Goal: Information Seeking & Learning: Learn about a topic

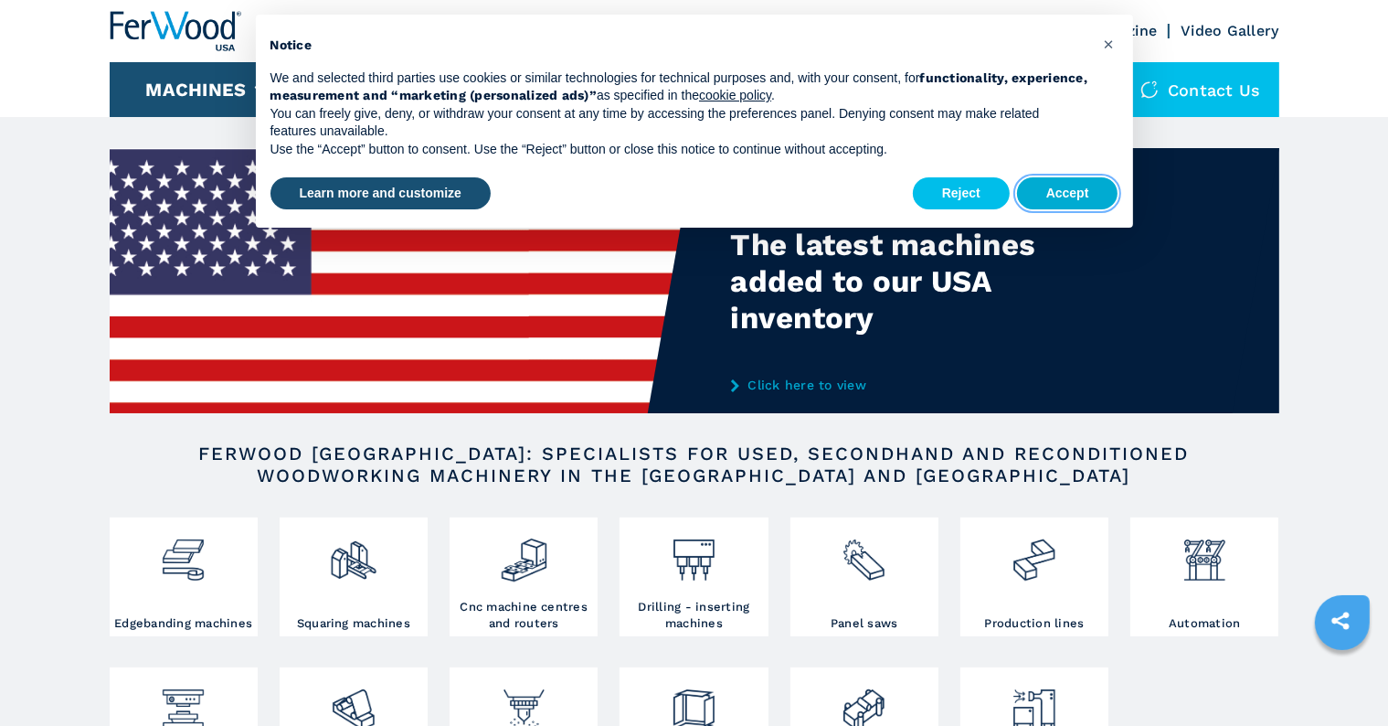
click at [1074, 193] on button "Accept" at bounding box center [1067, 193] width 101 height 33
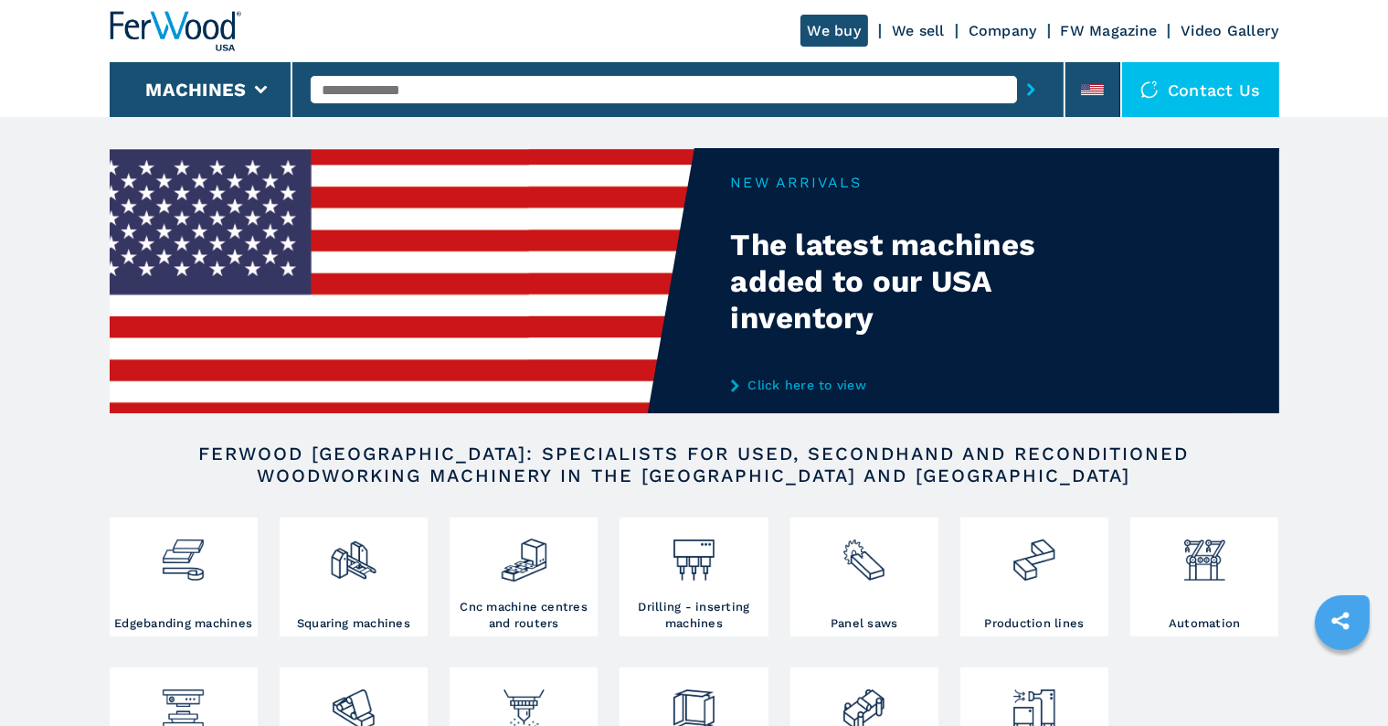
scroll to position [366, 0]
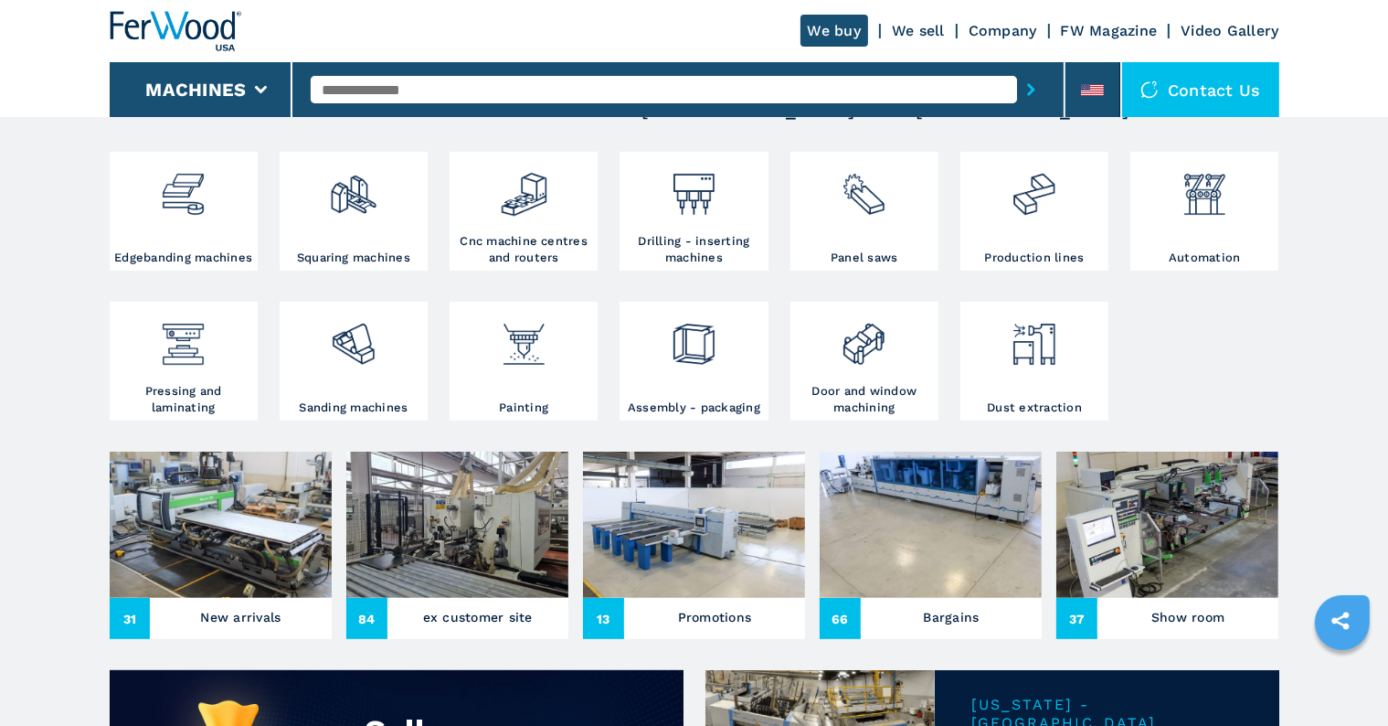
click at [239, 621] on h3 "New arrivals" at bounding box center [241, 617] width 80 height 26
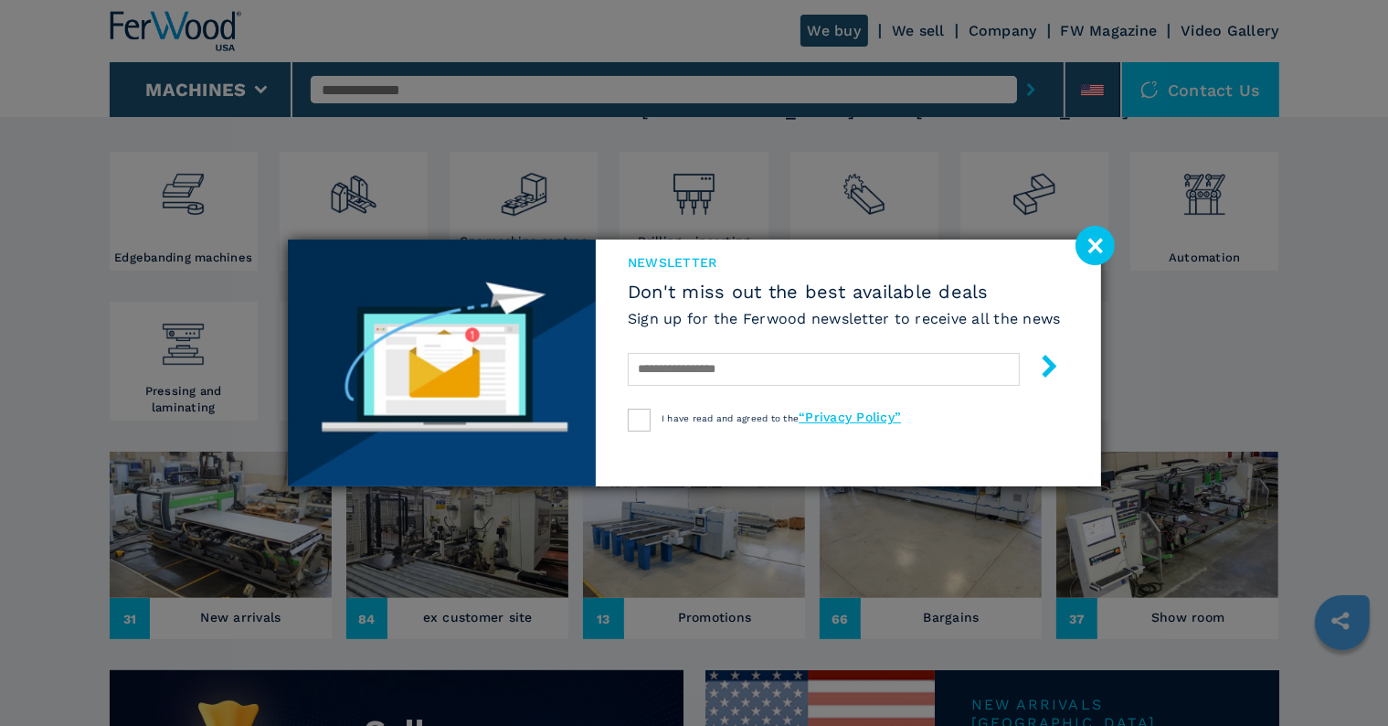
click at [1103, 236] on image at bounding box center [1095, 245] width 39 height 39
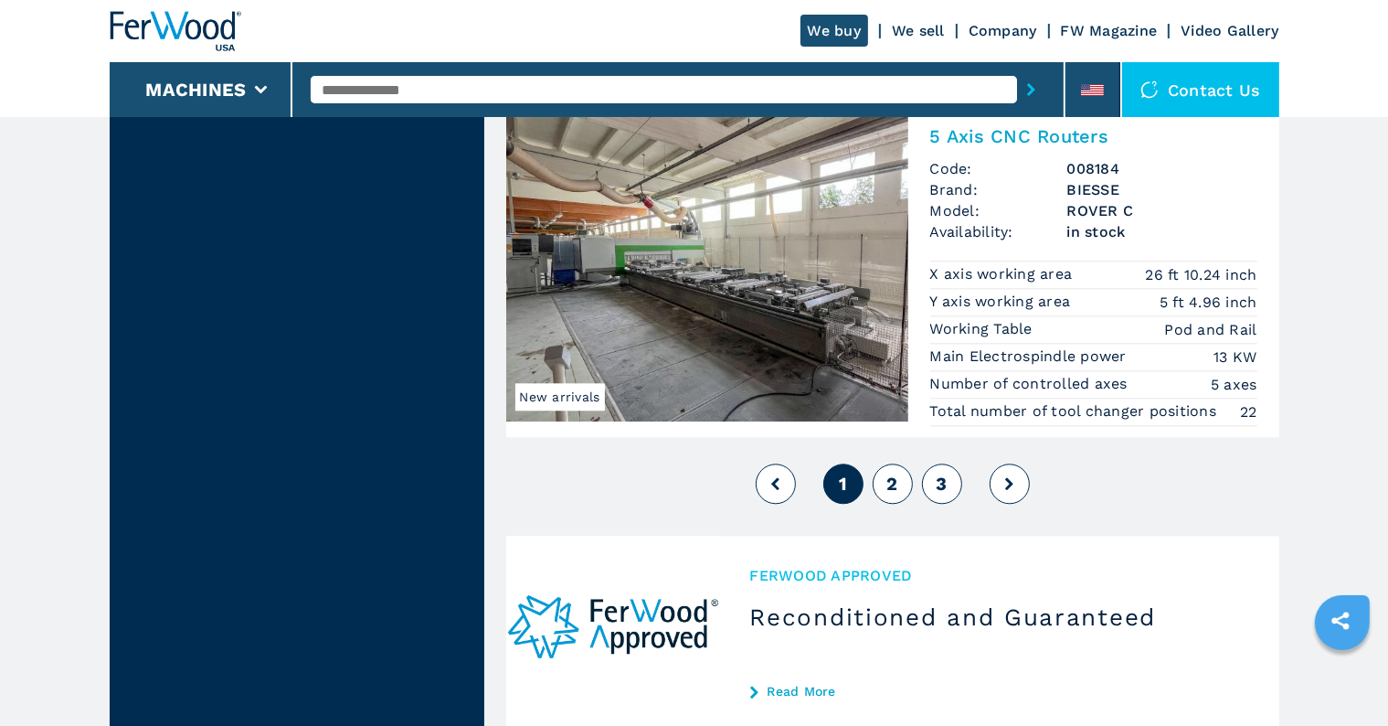
scroll to position [4295, 0]
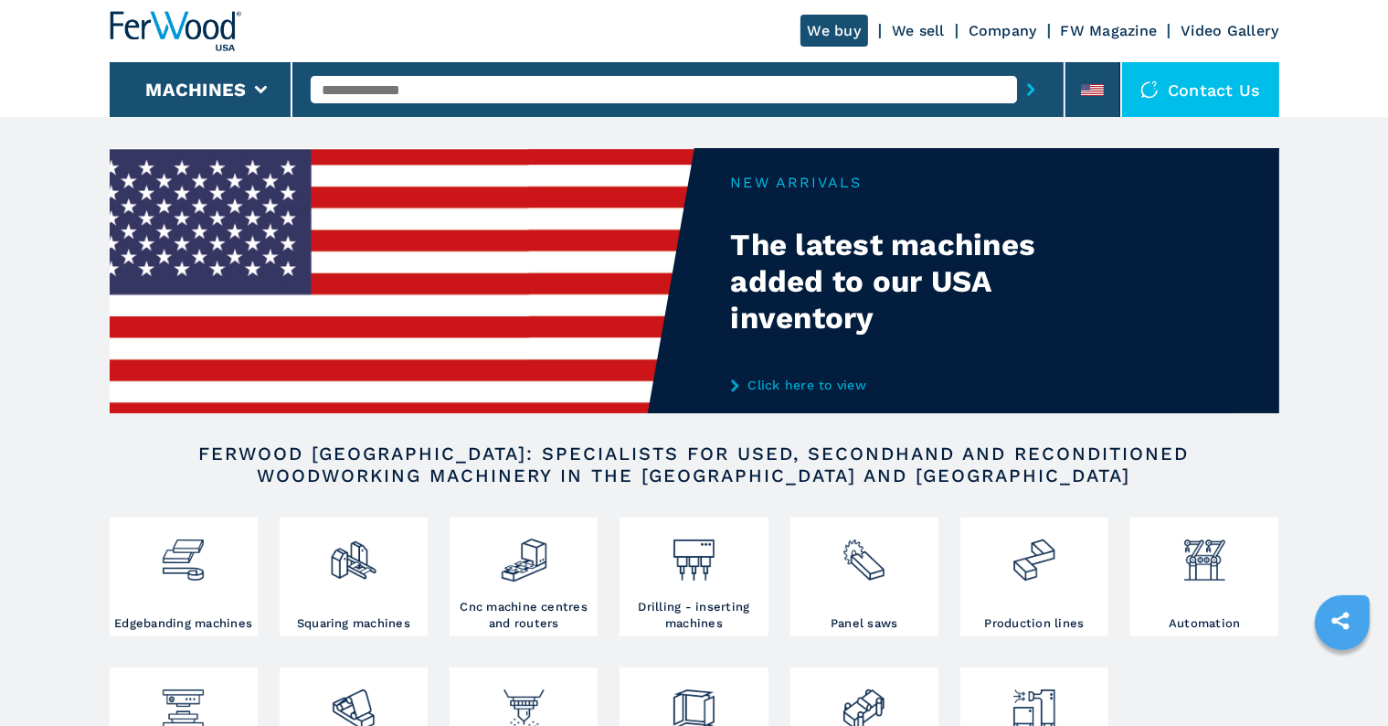
scroll to position [366, 0]
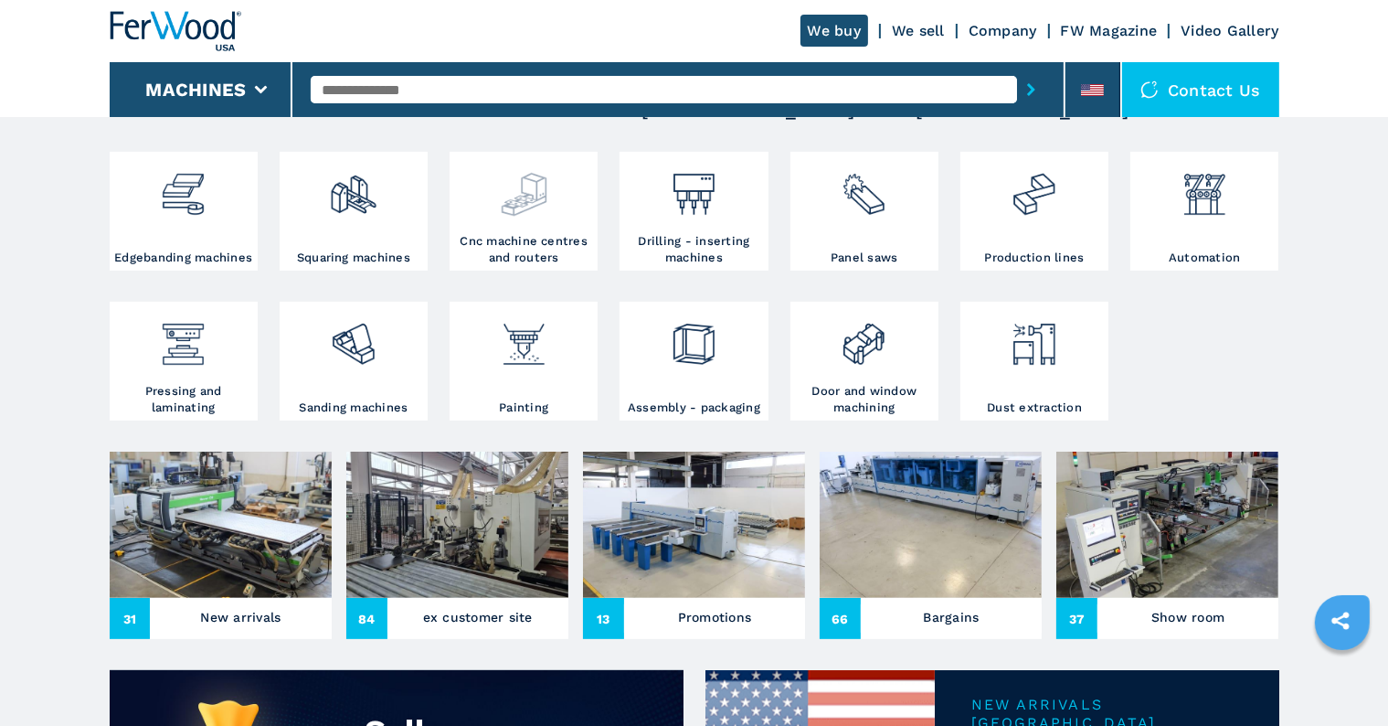
click at [528, 237] on h3 "Cnc machine centres and routers" at bounding box center [523, 249] width 139 height 33
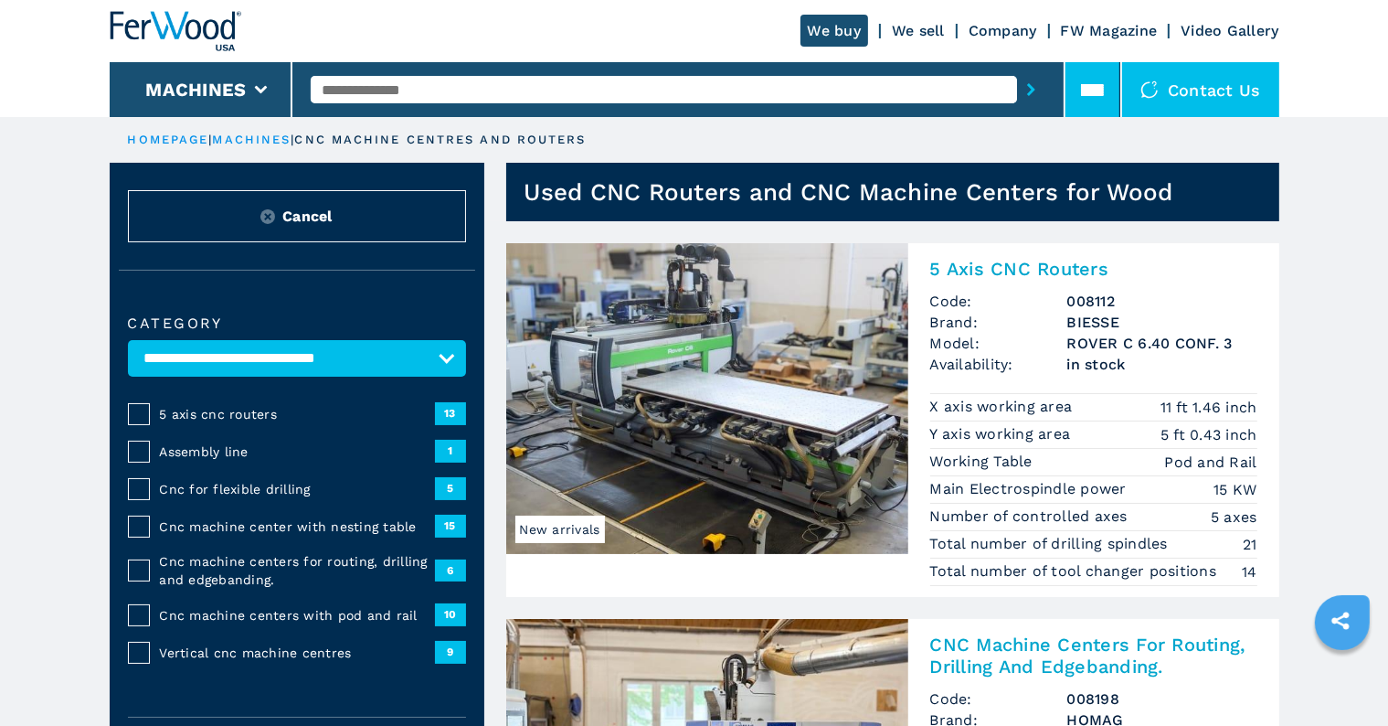
click at [1089, 96] on icon at bounding box center [1092, 90] width 23 height 23
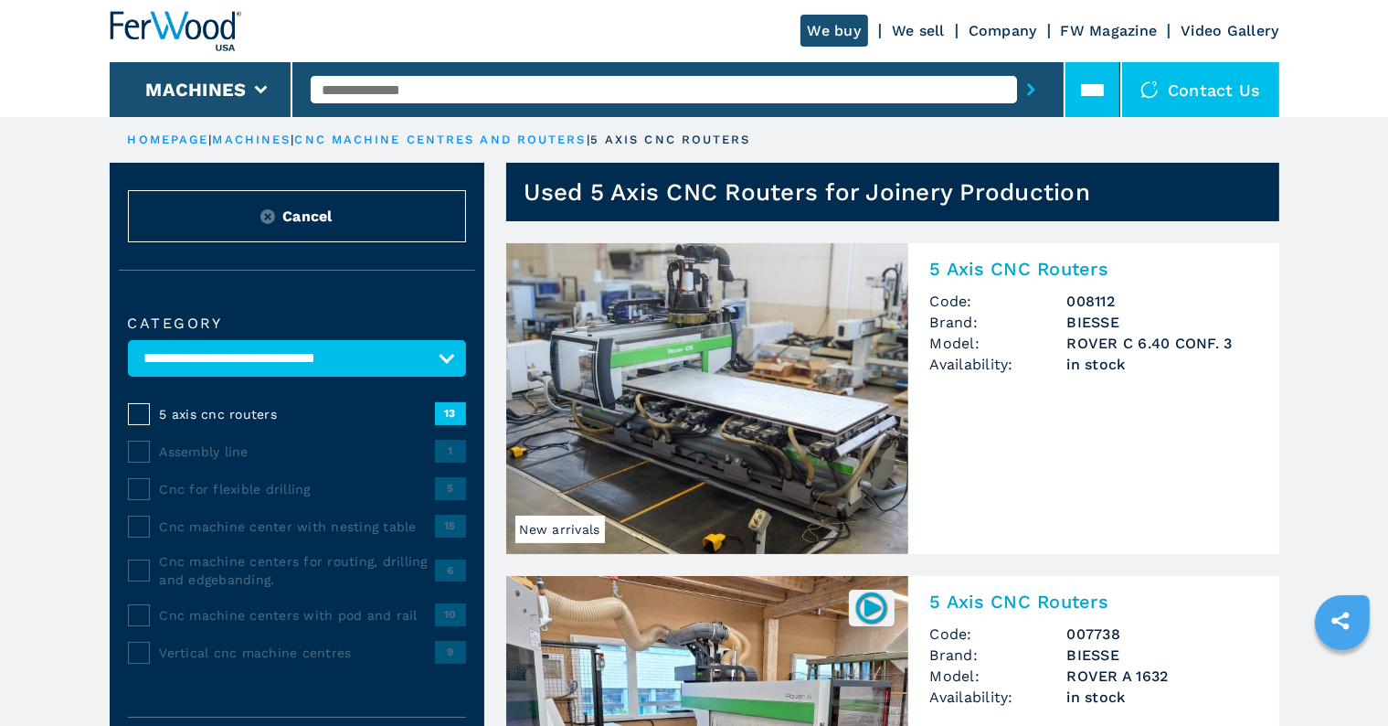
drag, startPoint x: 0, startPoint y: 0, endPoint x: 1089, endPoint y: 96, distance: 1093.5
click at [1089, 96] on icon at bounding box center [1092, 90] width 23 height 23
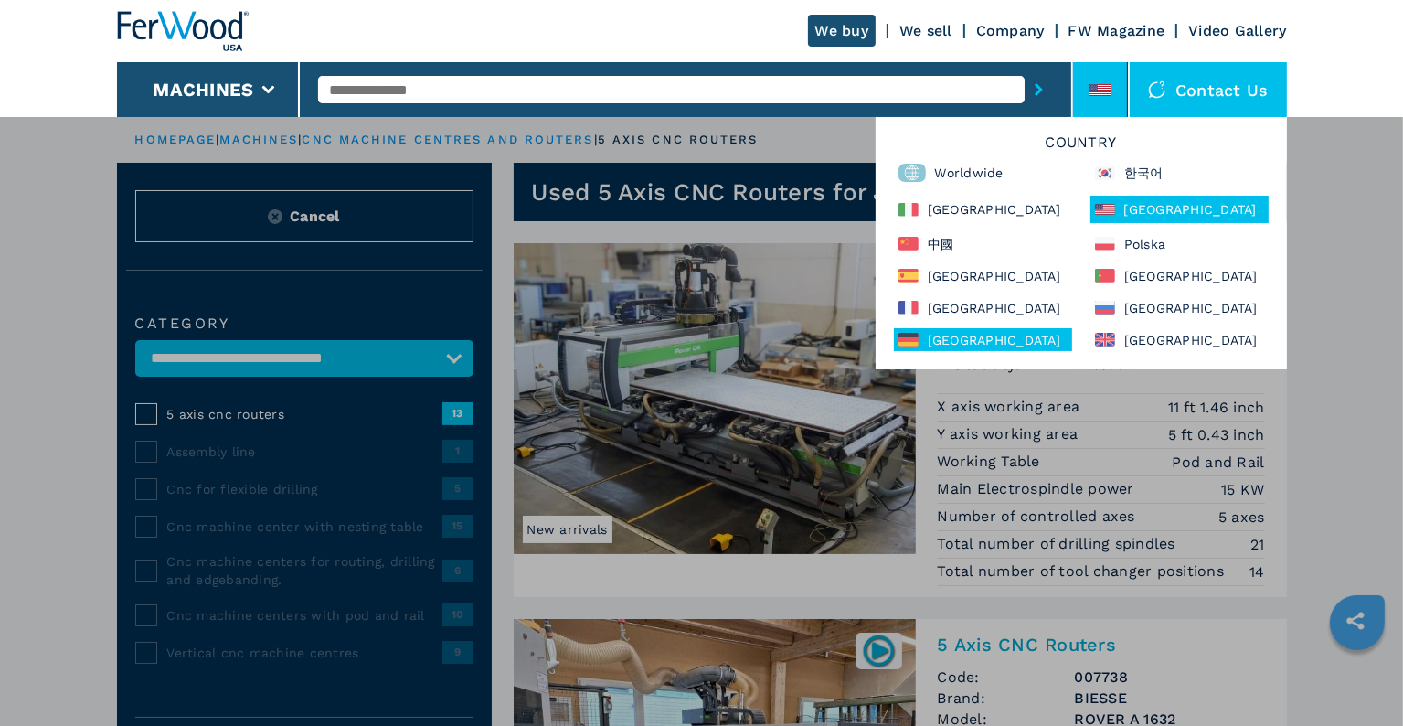
click at [926, 341] on div "Deutschland" at bounding box center [983, 339] width 178 height 23
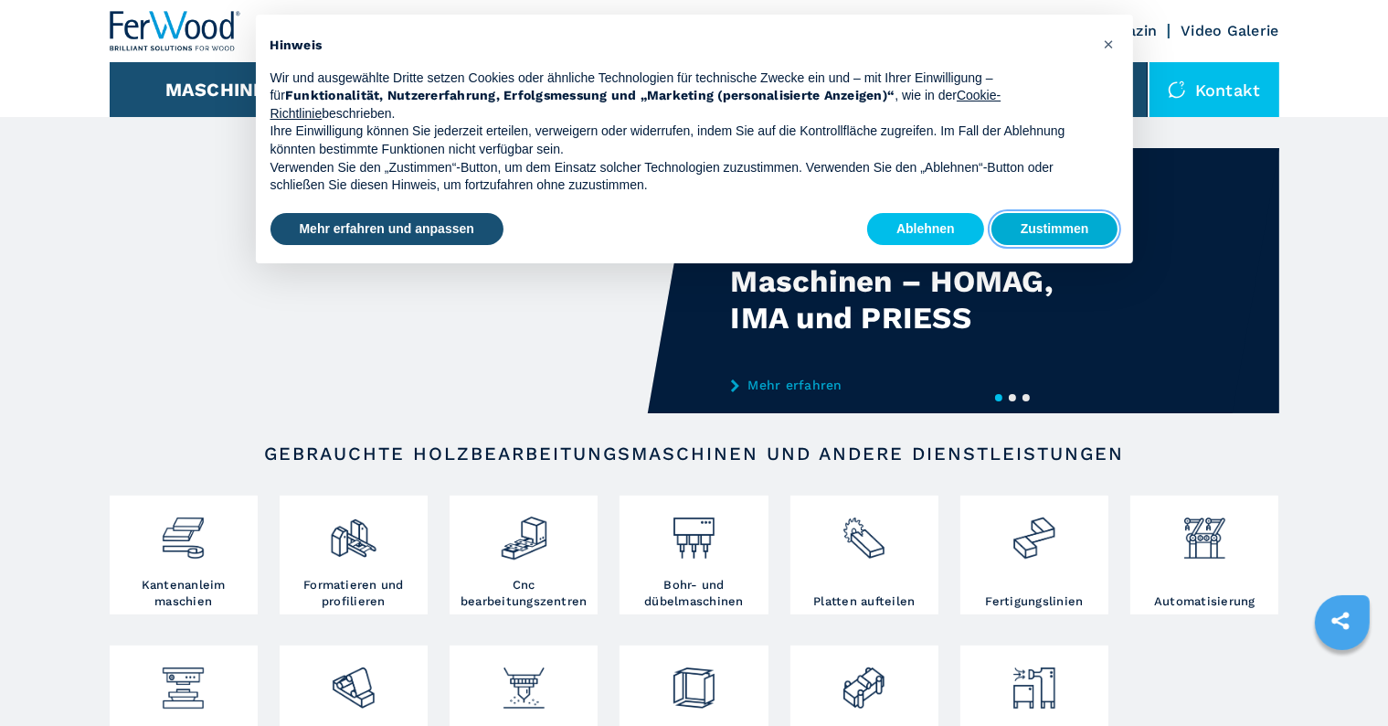
click at [1058, 228] on button "Zustimmen" at bounding box center [1055, 229] width 127 height 33
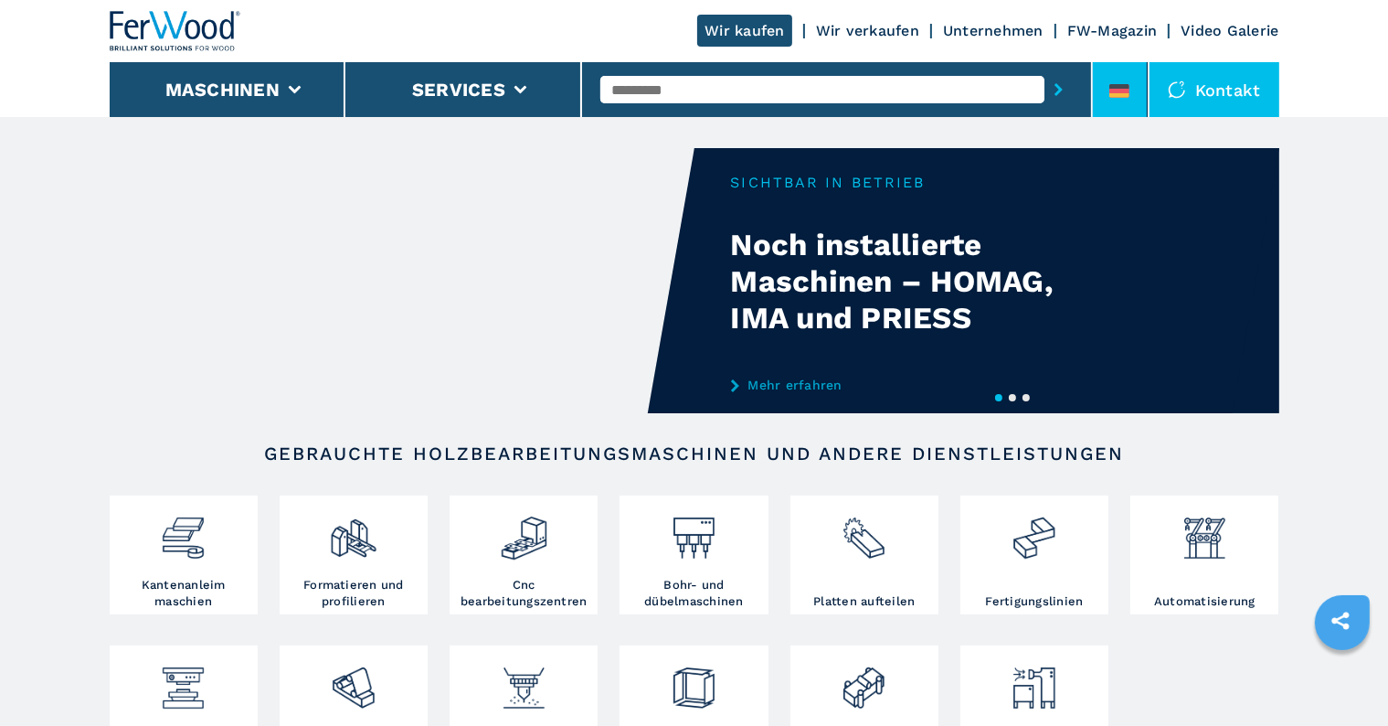
click at [1119, 91] on icon at bounding box center [1119, 91] width 20 height 14
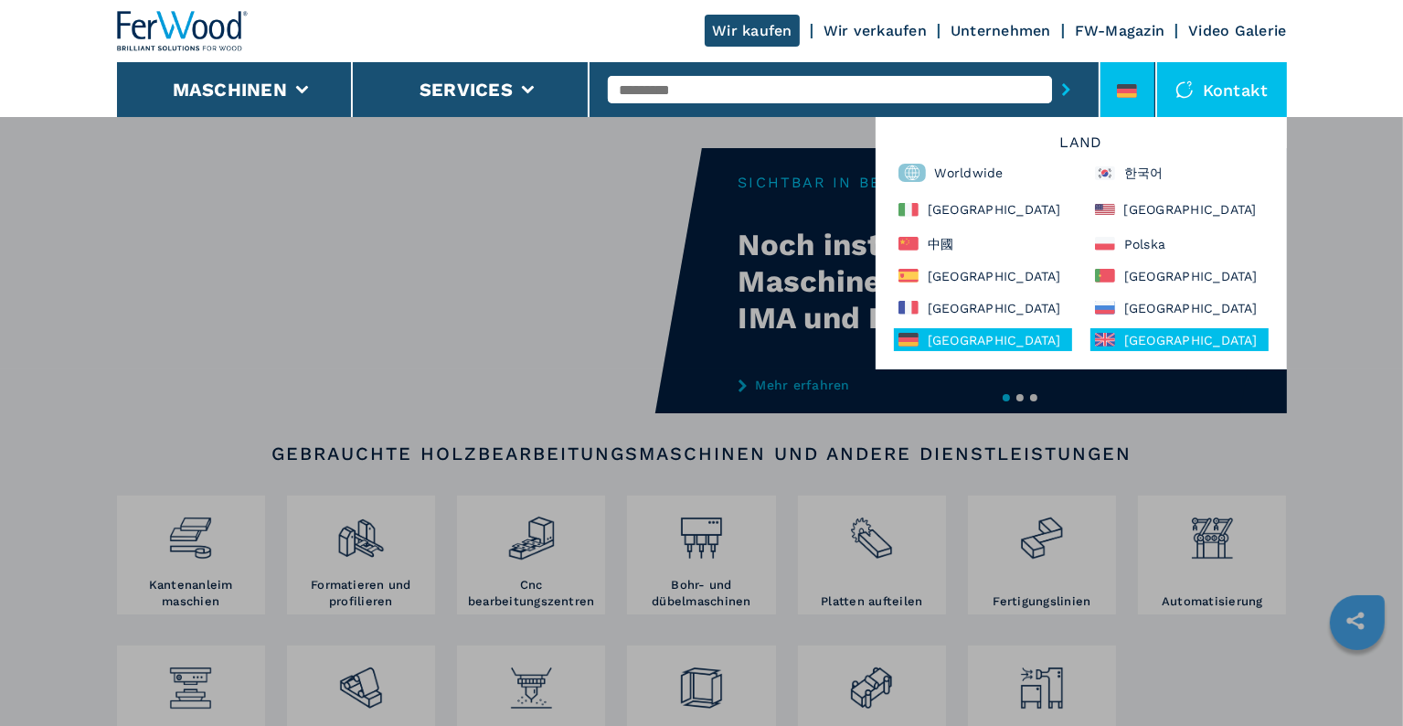
click at [1140, 341] on div "United Kingdom" at bounding box center [1179, 339] width 178 height 23
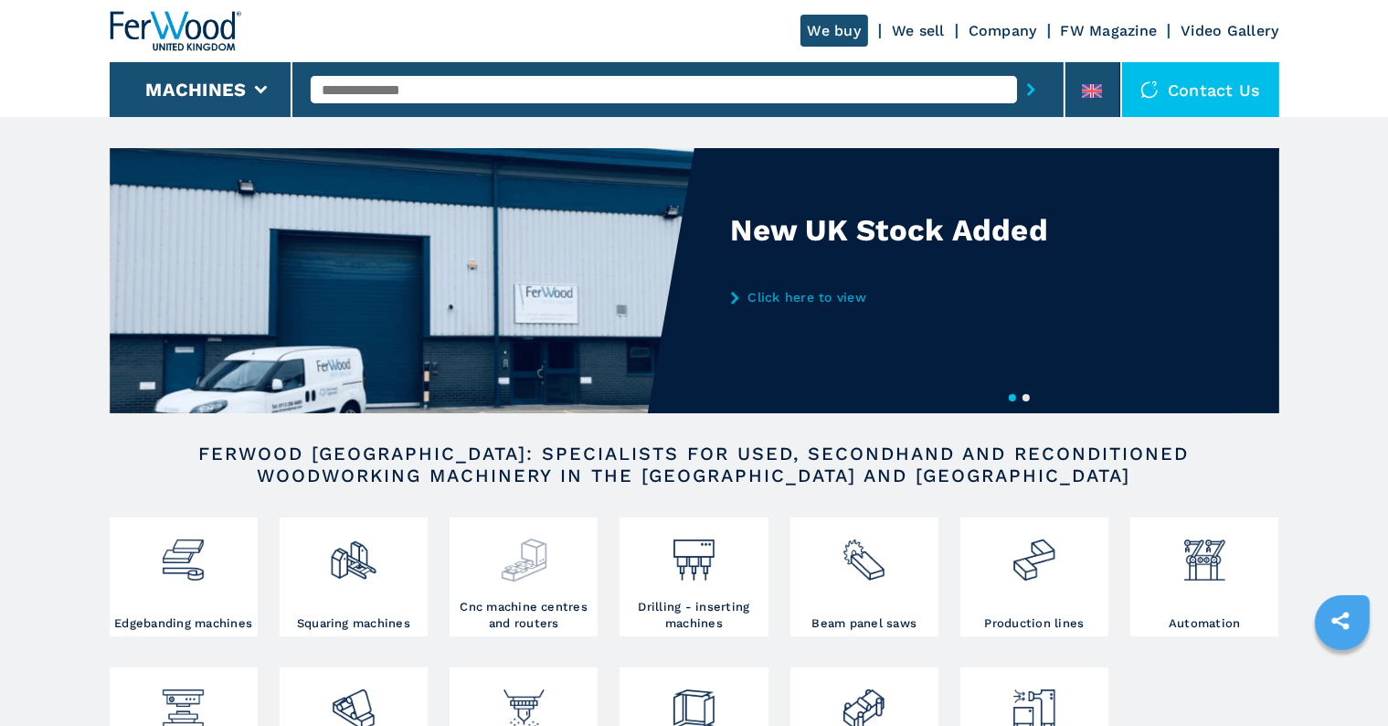
click at [540, 600] on h3 "Cnc machine centres and routers" at bounding box center [523, 615] width 139 height 33
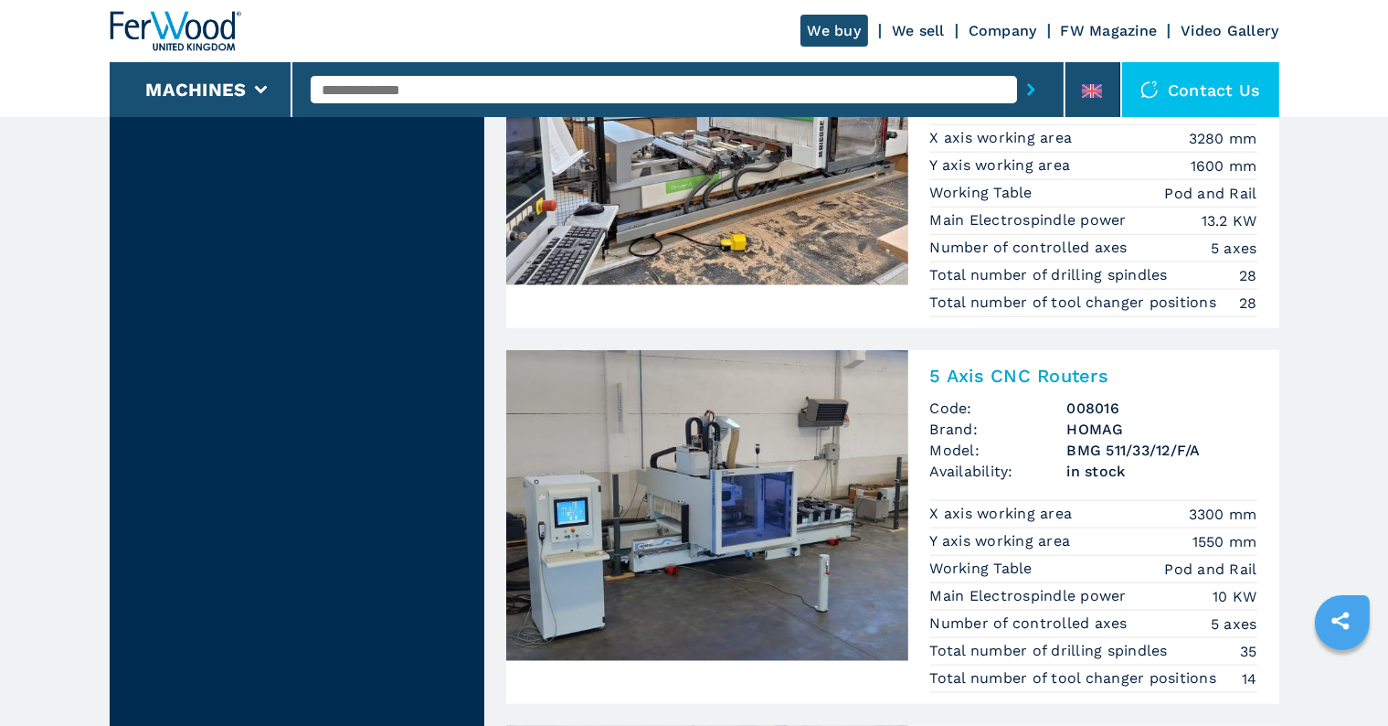
scroll to position [2102, 0]
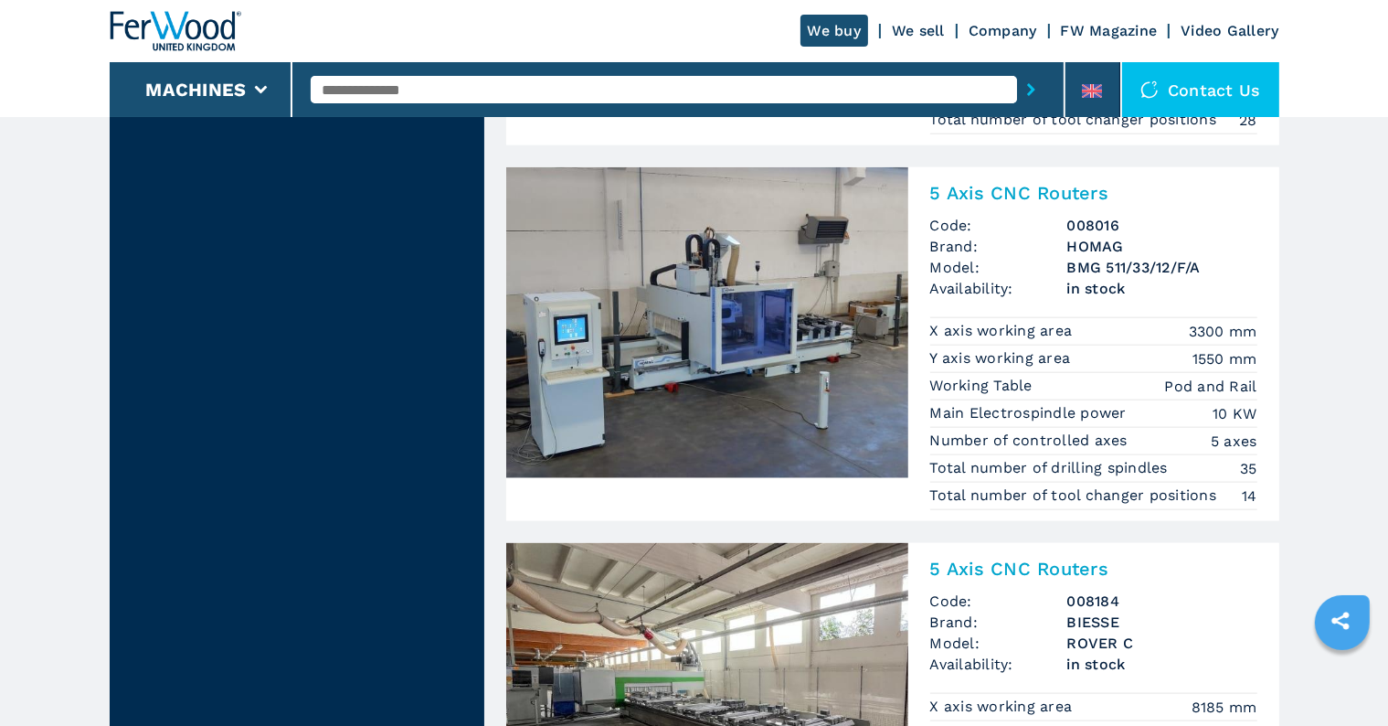
click at [742, 348] on img at bounding box center [707, 322] width 402 height 311
click at [743, 348] on img at bounding box center [707, 322] width 402 height 311
click at [742, 348] on img at bounding box center [707, 322] width 402 height 311
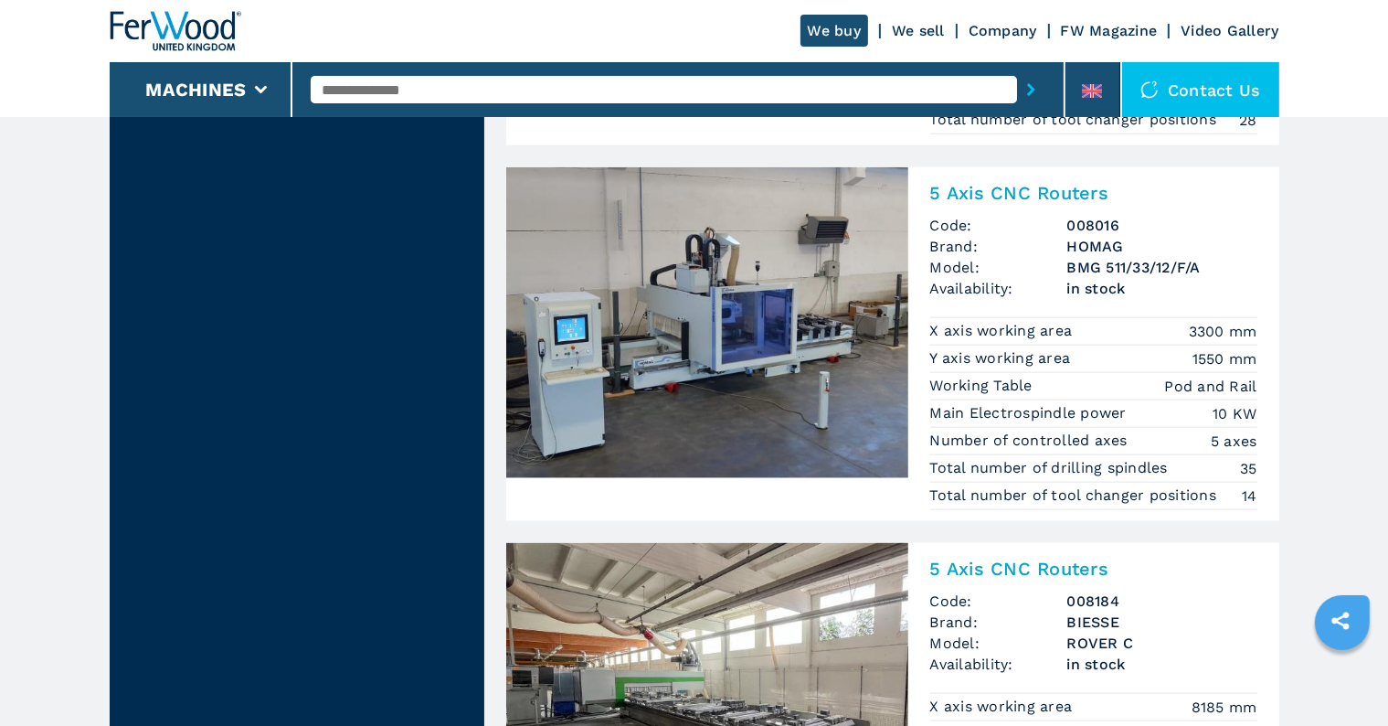
click at [742, 348] on img at bounding box center [707, 322] width 402 height 311
click at [981, 183] on h2 "5 Axis CNC Routers" at bounding box center [1093, 193] width 327 height 22
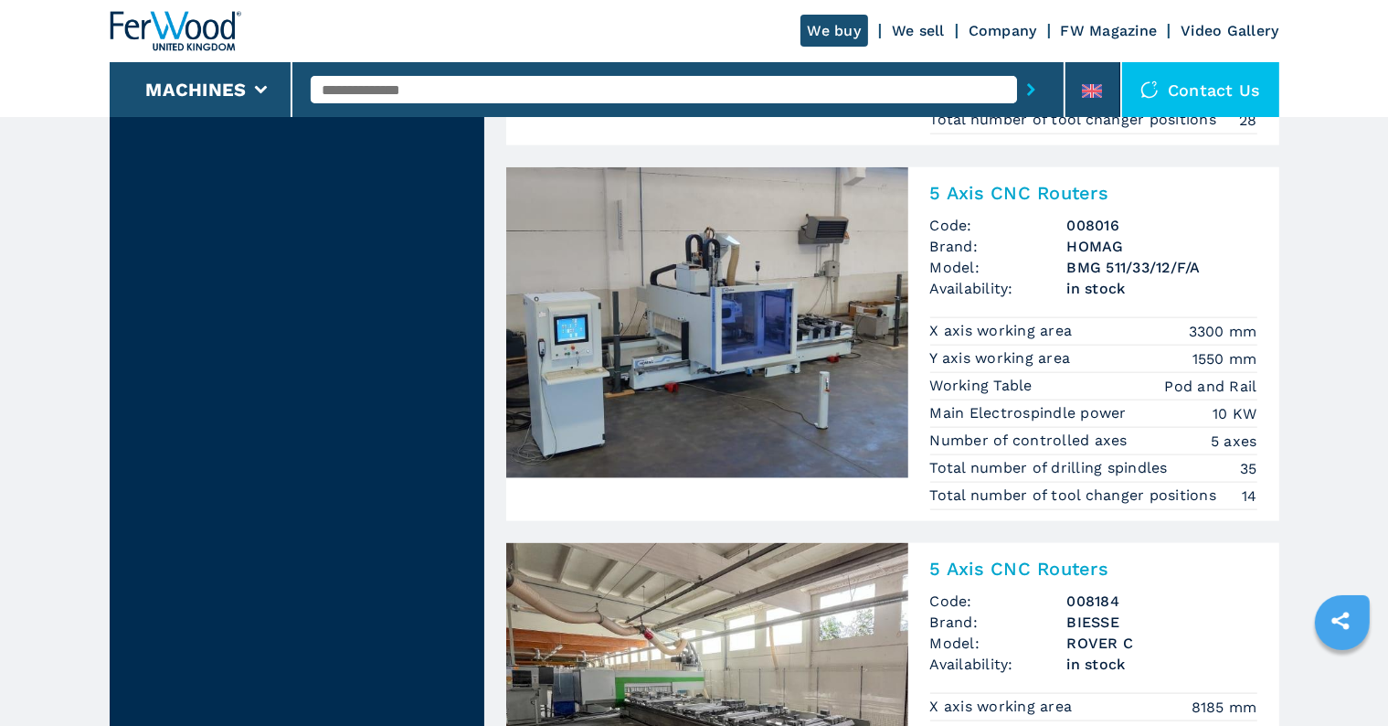
click at [981, 183] on h2 "5 Axis CNC Routers" at bounding box center [1093, 193] width 327 height 22
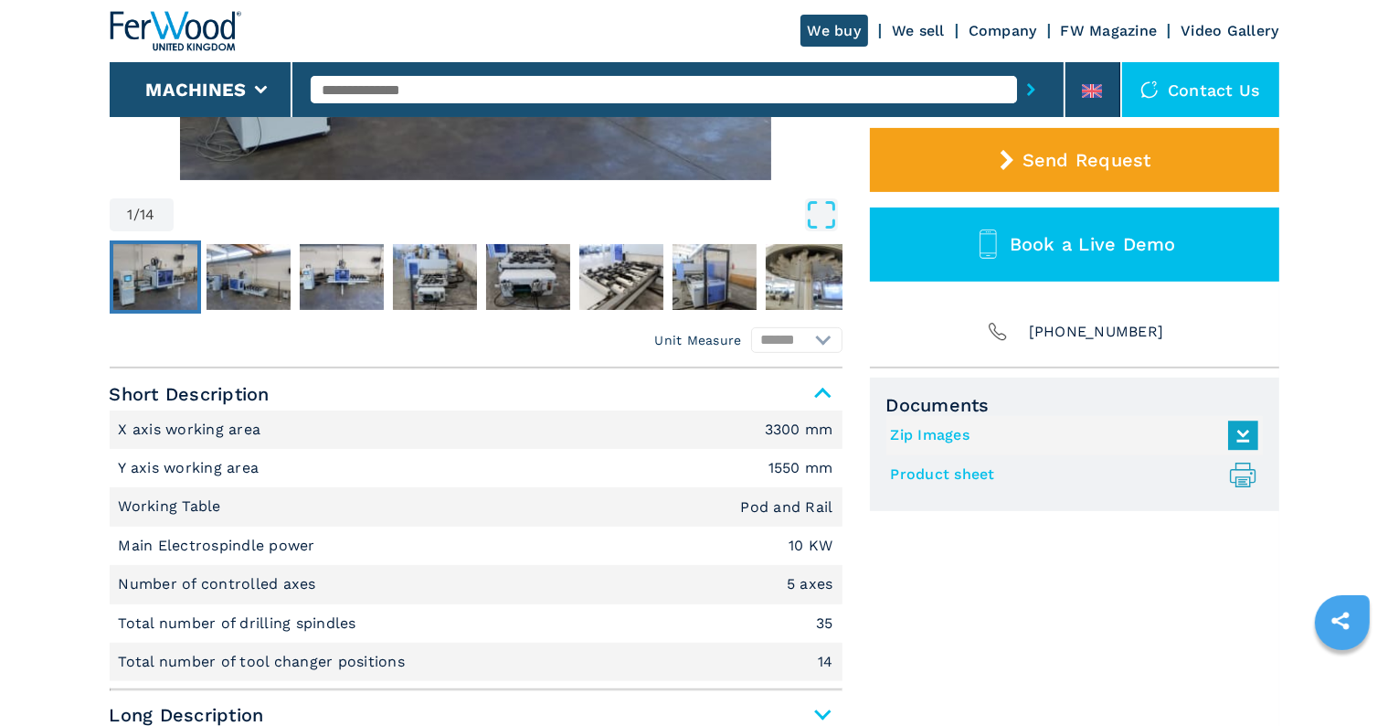
scroll to position [914, 0]
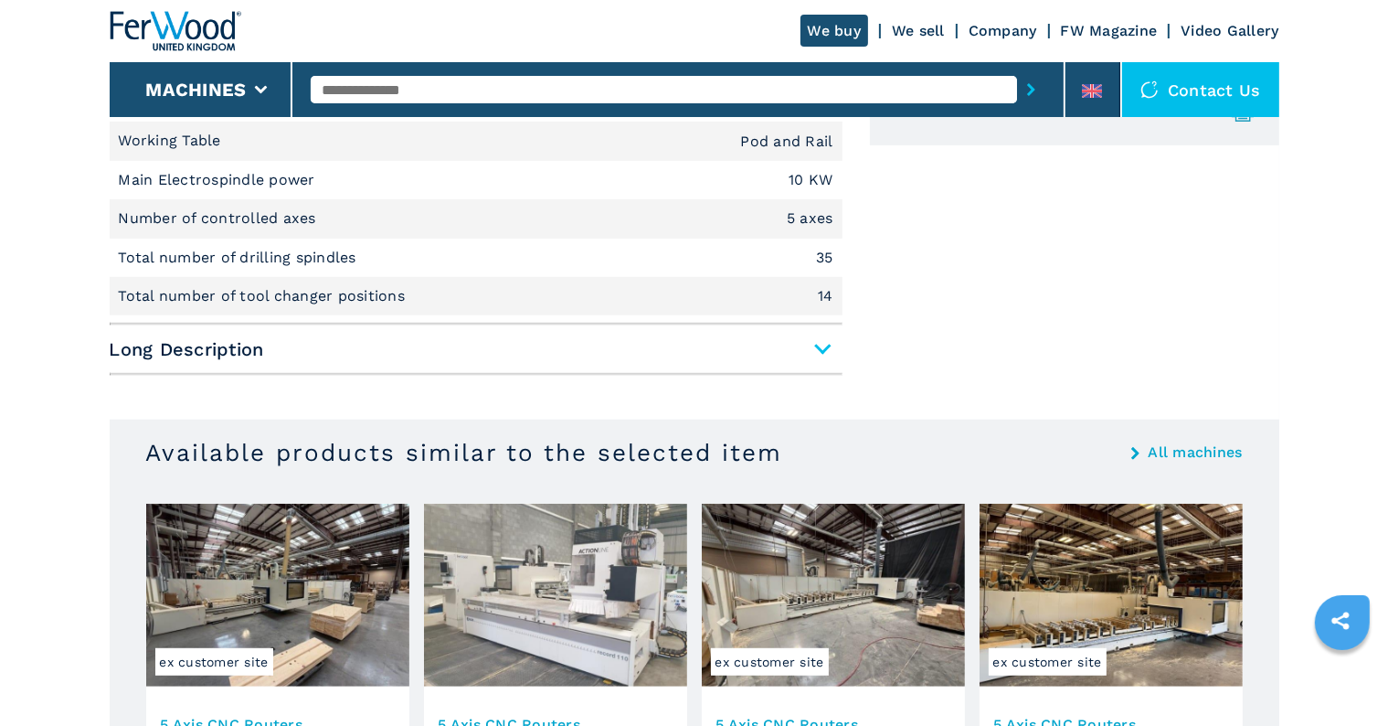
click at [815, 345] on span "Long Description" at bounding box center [476, 349] width 733 height 33
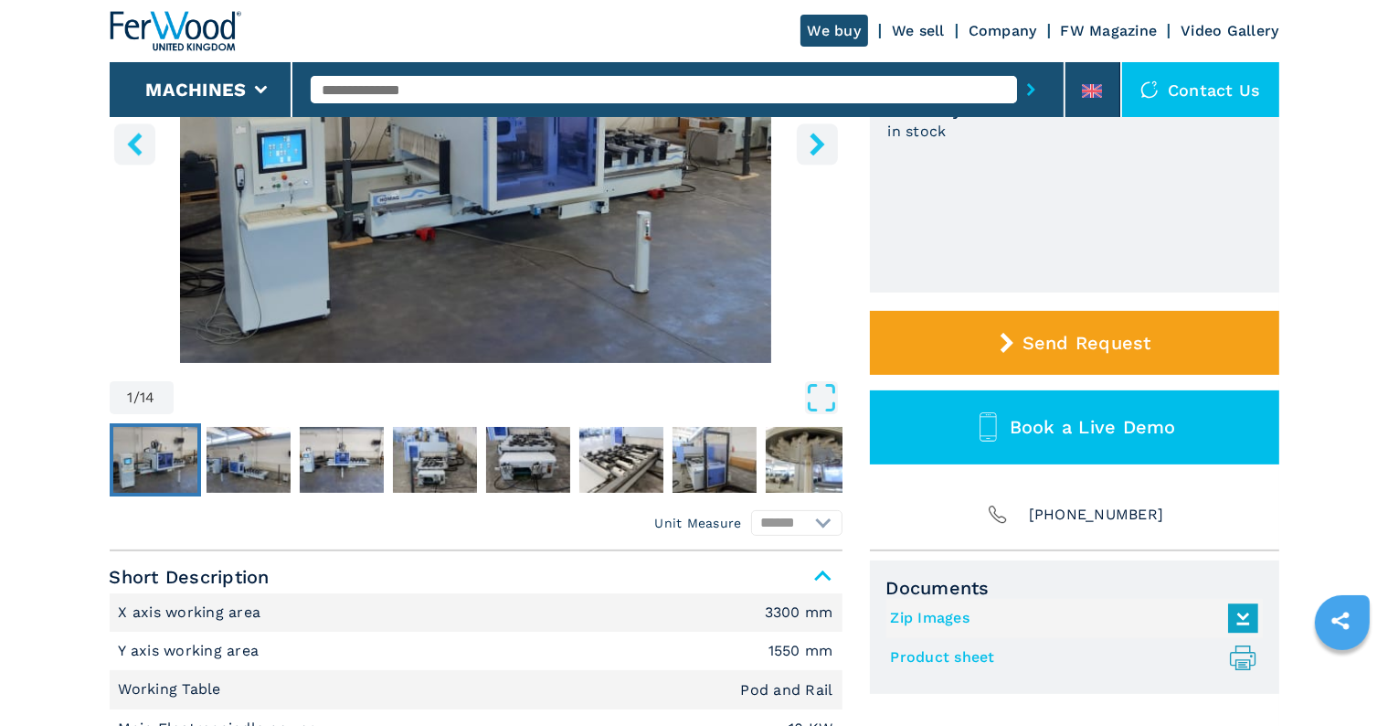
scroll to position [183, 0]
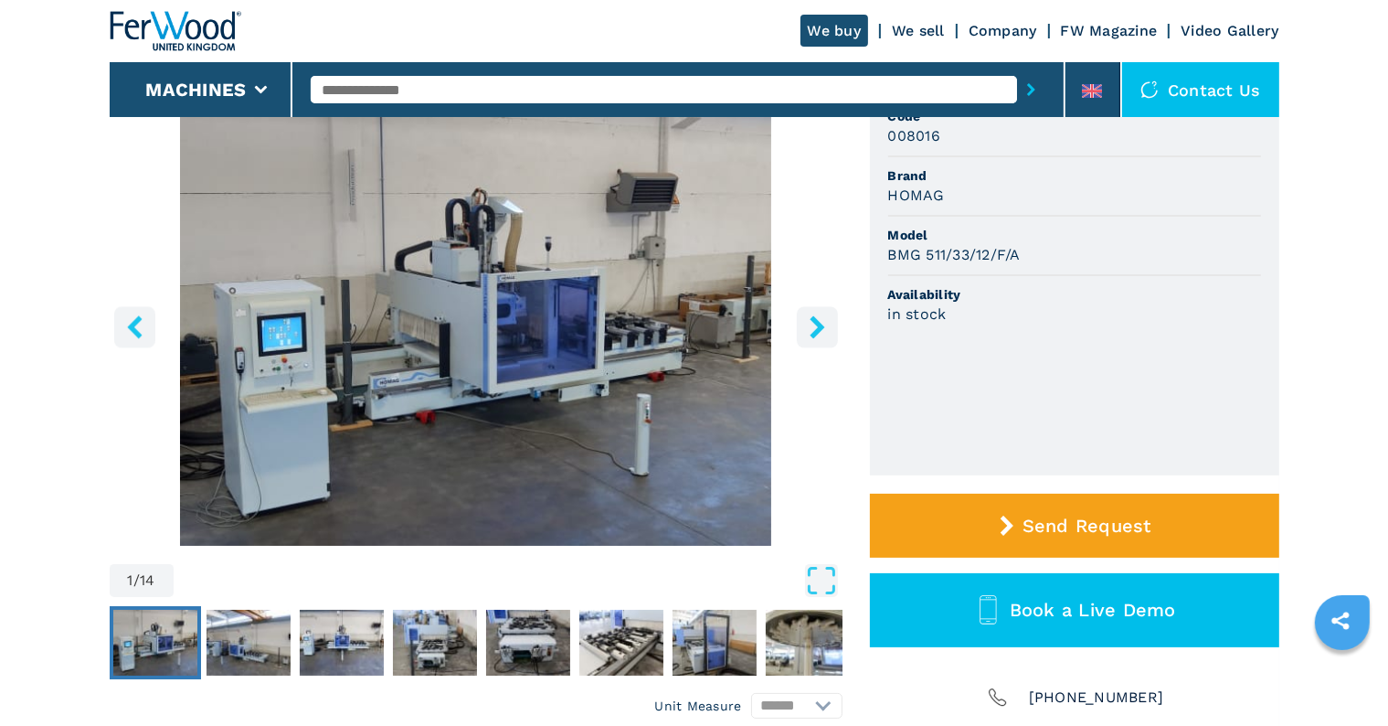
click at [812, 324] on icon "right-button" at bounding box center [817, 326] width 23 height 23
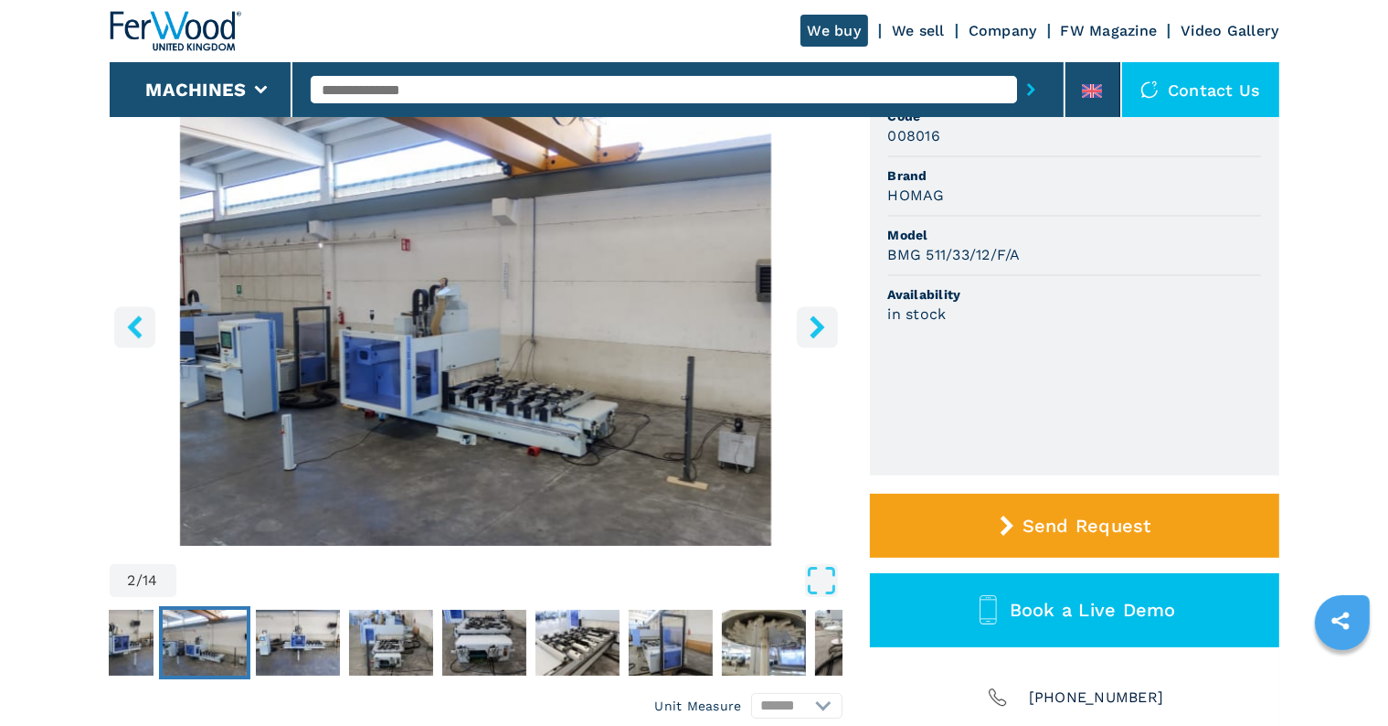
click at [812, 324] on icon "right-button" at bounding box center [817, 326] width 23 height 23
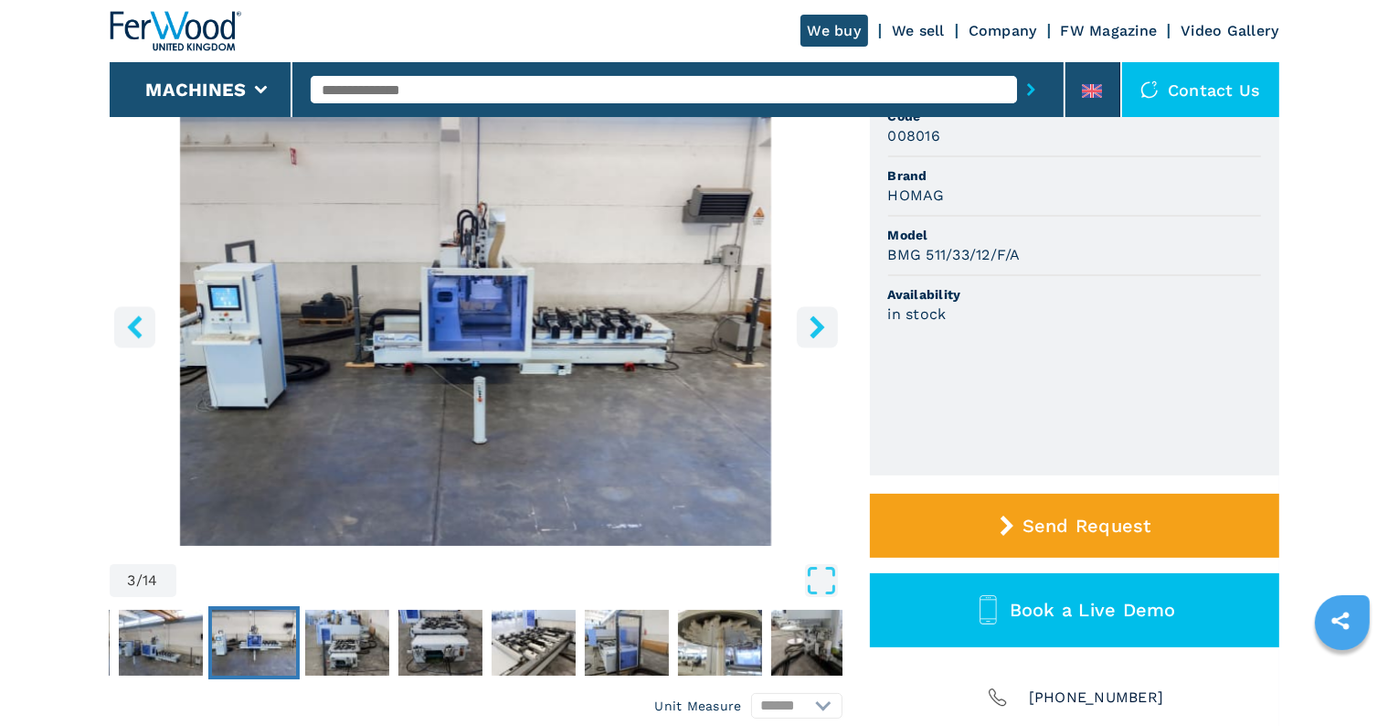
click at [812, 324] on icon "right-button" at bounding box center [817, 326] width 23 height 23
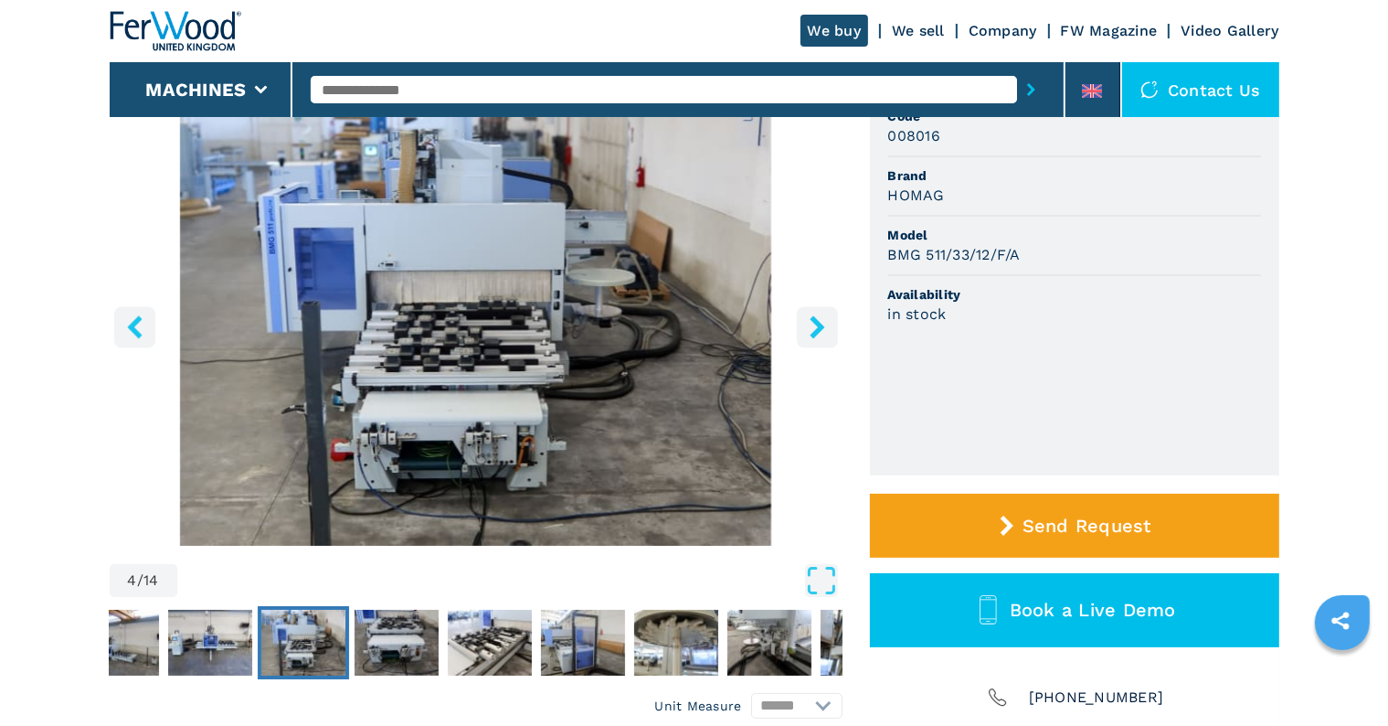
click at [812, 324] on icon "right-button" at bounding box center [817, 326] width 23 height 23
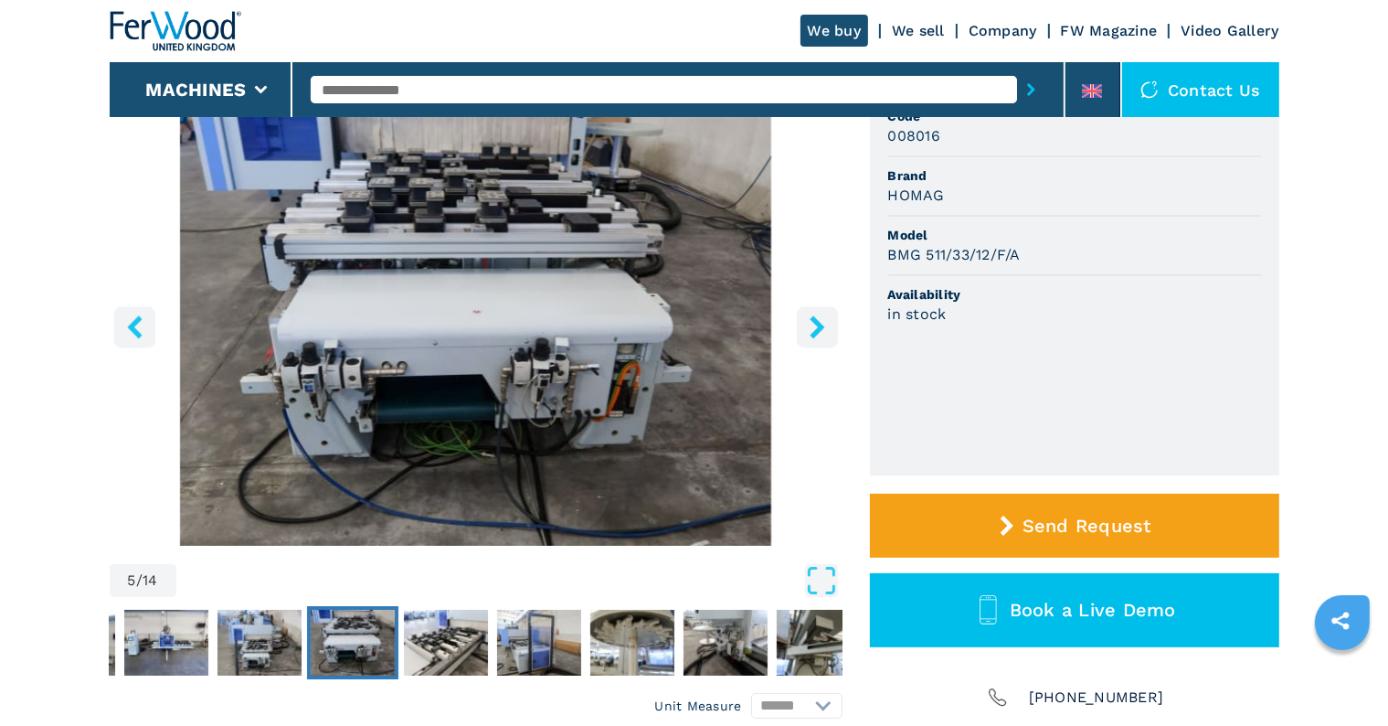
click at [812, 324] on icon "right-button" at bounding box center [817, 326] width 23 height 23
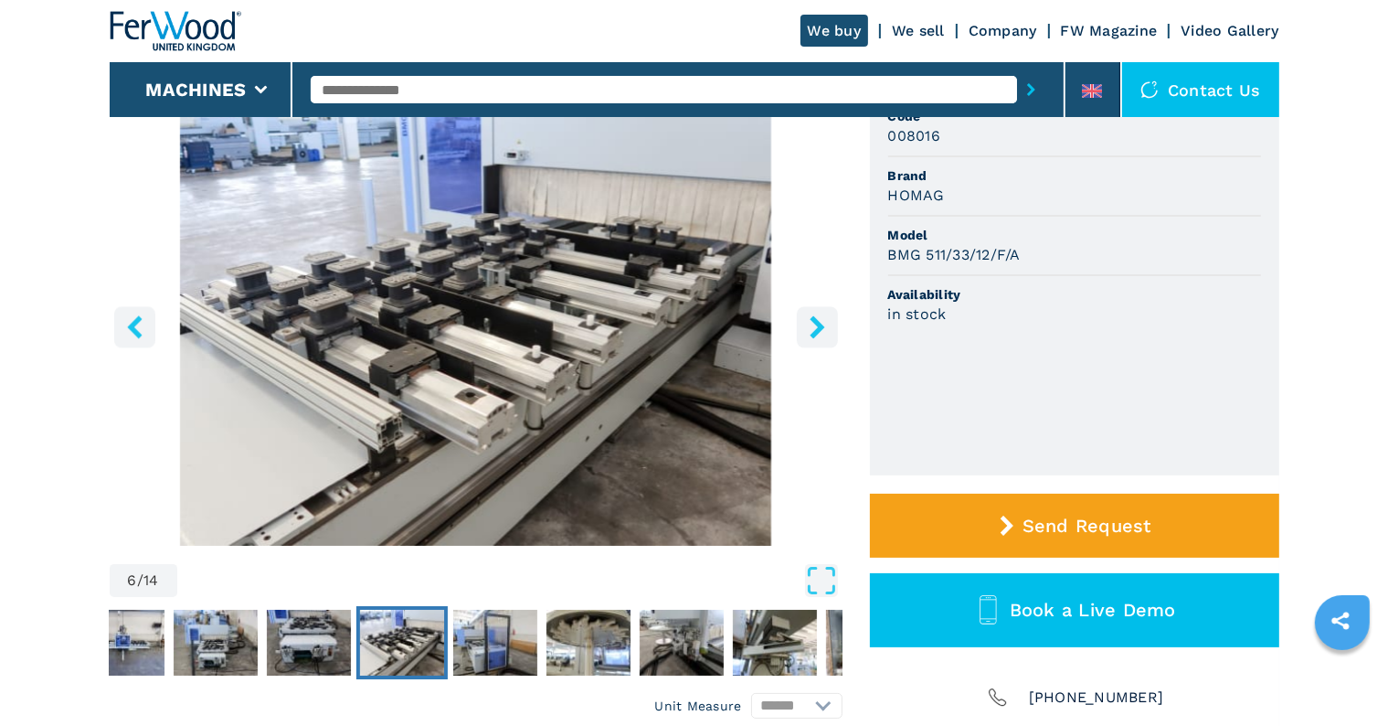
click at [812, 324] on icon "right-button" at bounding box center [817, 326] width 23 height 23
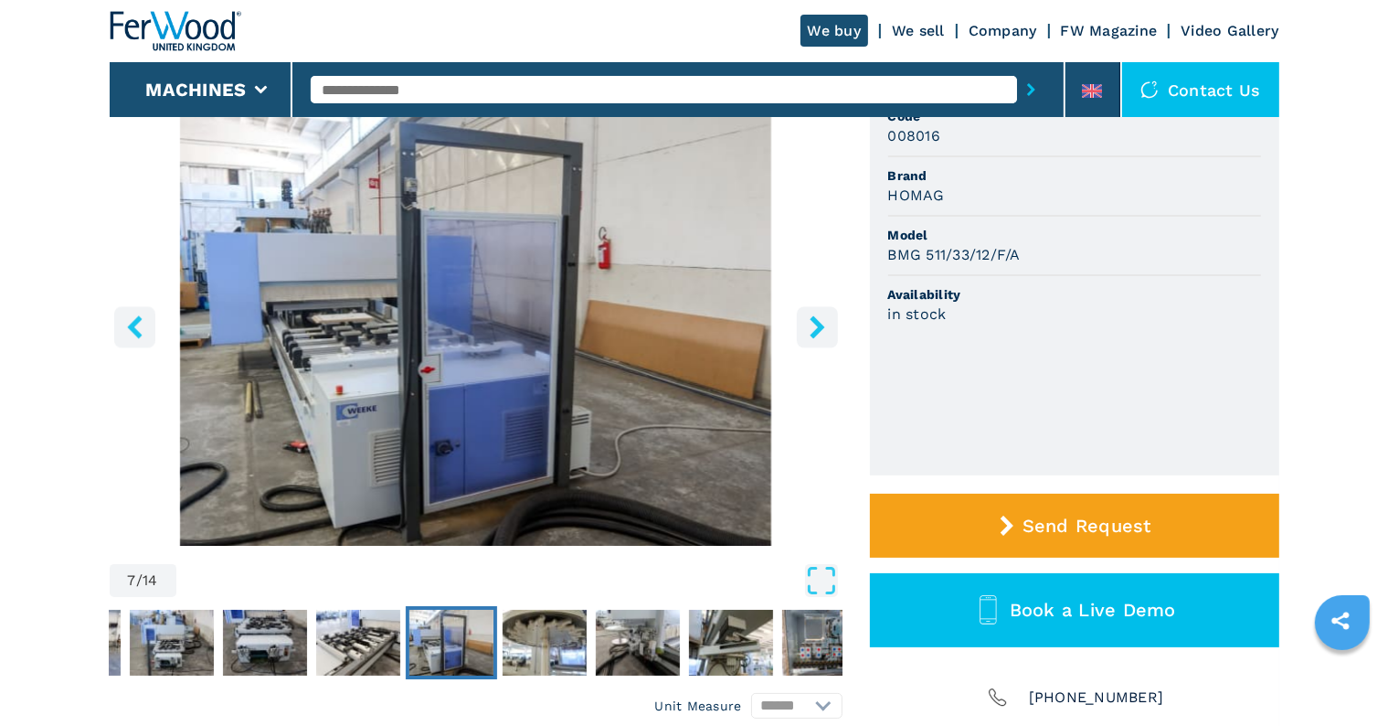
click at [812, 324] on icon "right-button" at bounding box center [817, 326] width 23 height 23
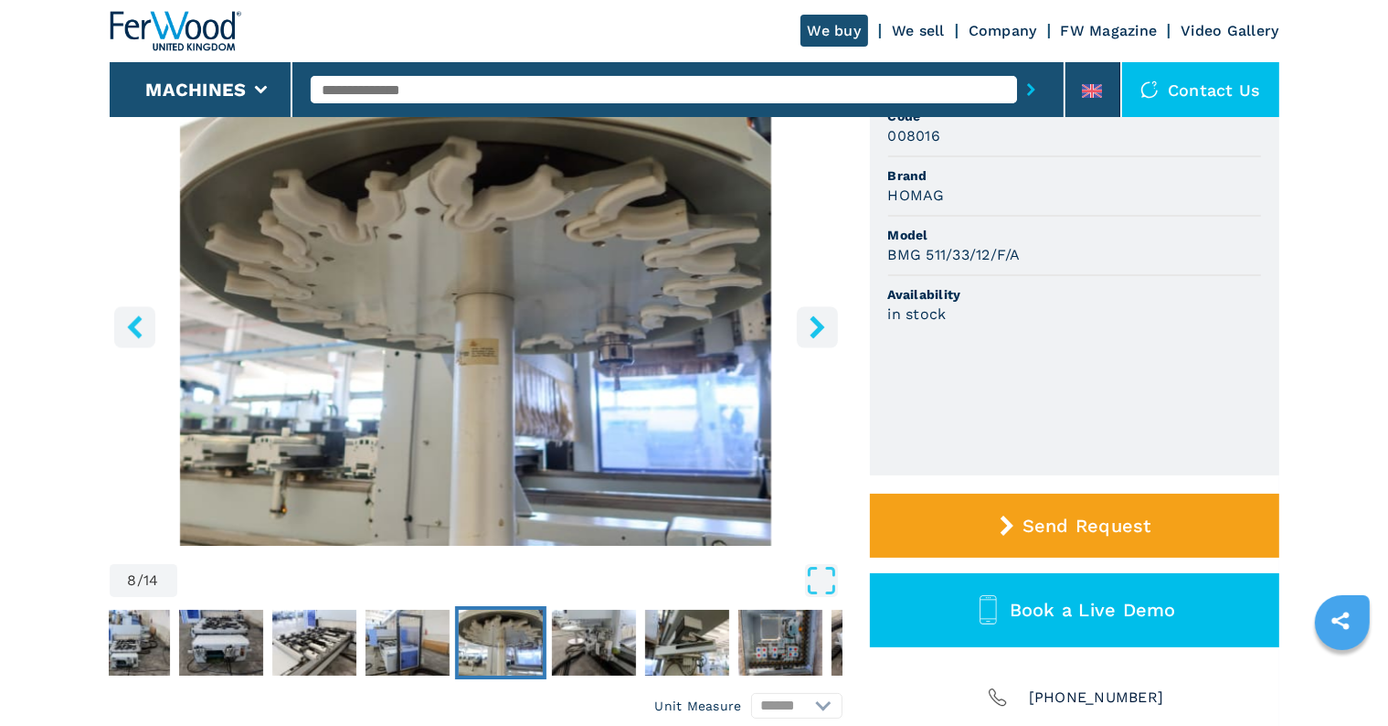
click at [812, 324] on icon "right-button" at bounding box center [817, 326] width 23 height 23
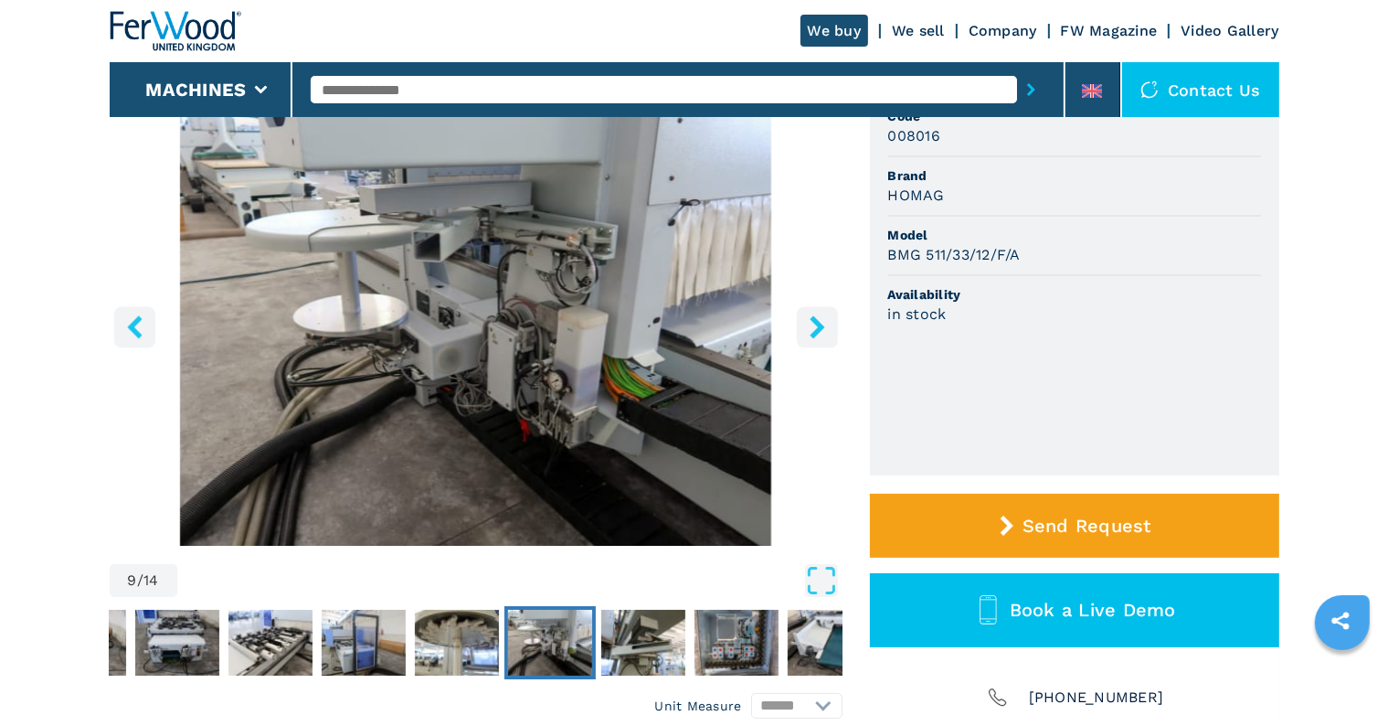
click at [812, 324] on icon "right-button" at bounding box center [817, 326] width 23 height 23
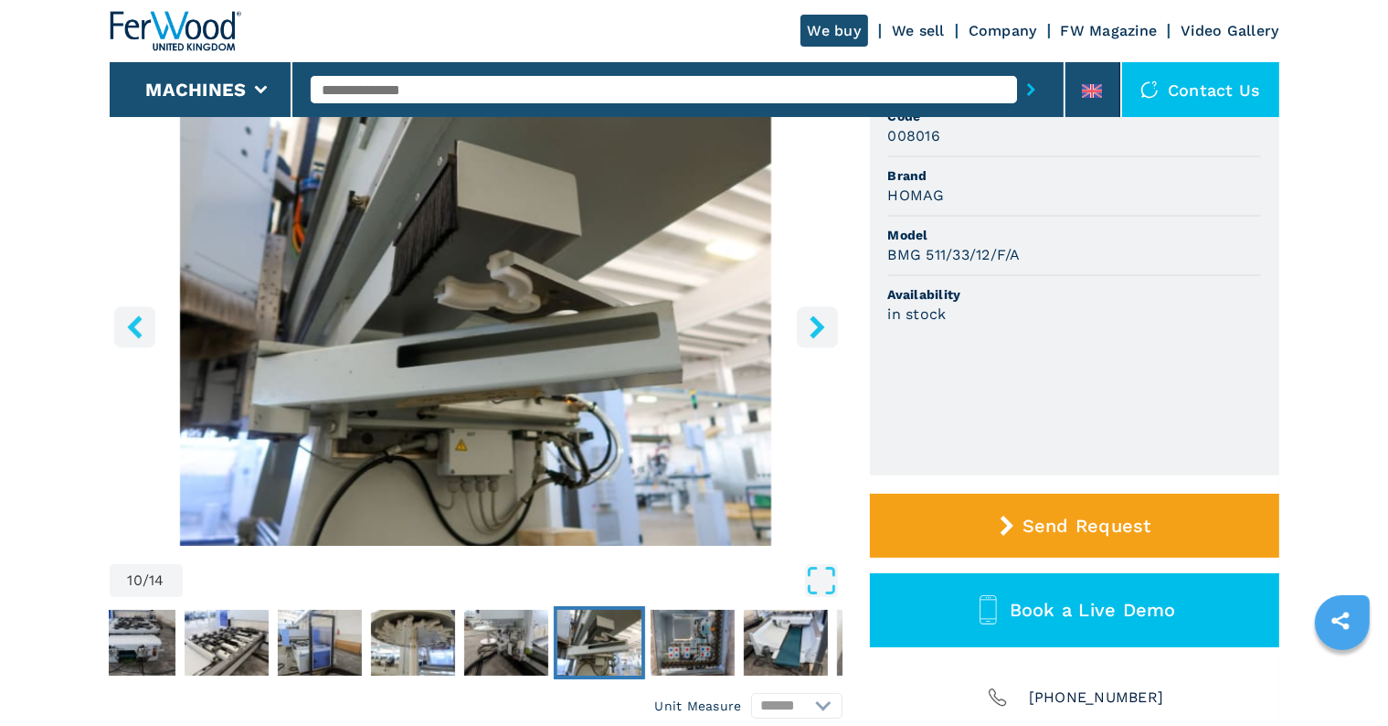
click at [812, 324] on icon "right-button" at bounding box center [817, 326] width 23 height 23
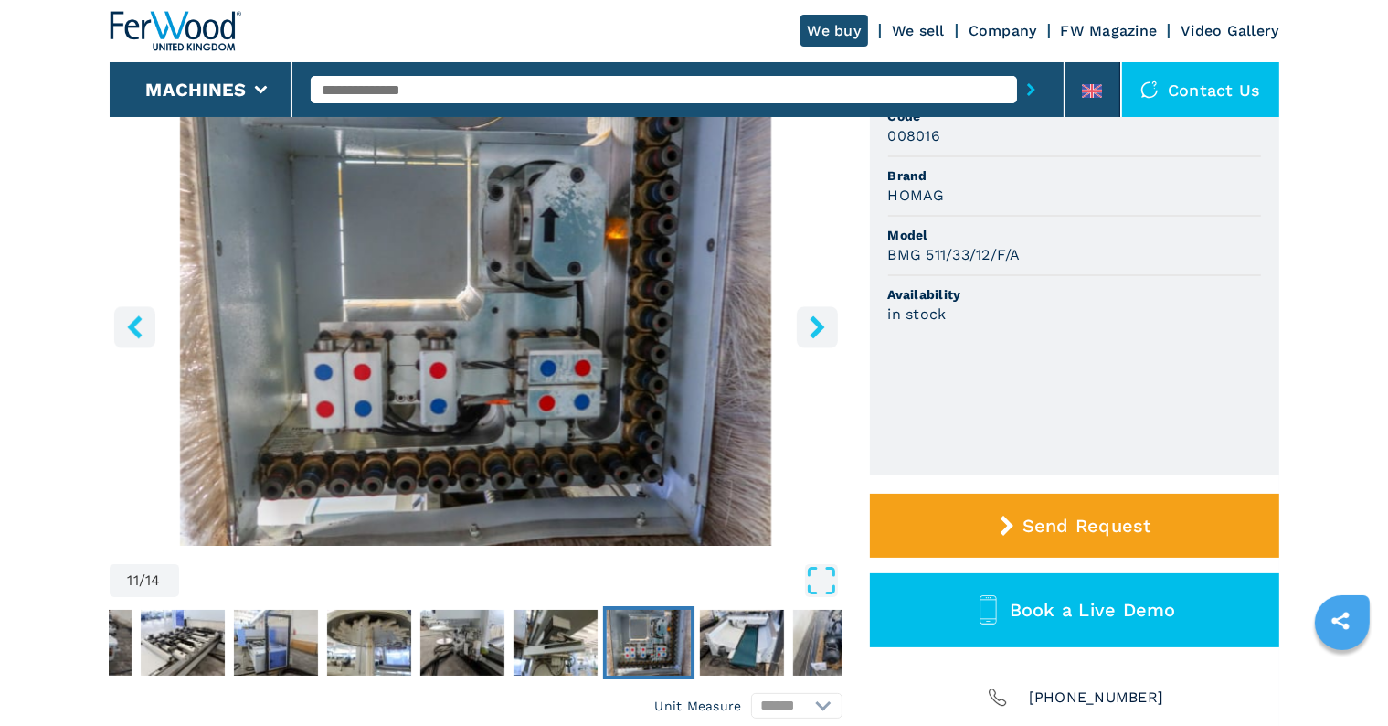
click at [812, 324] on icon "right-button" at bounding box center [817, 326] width 23 height 23
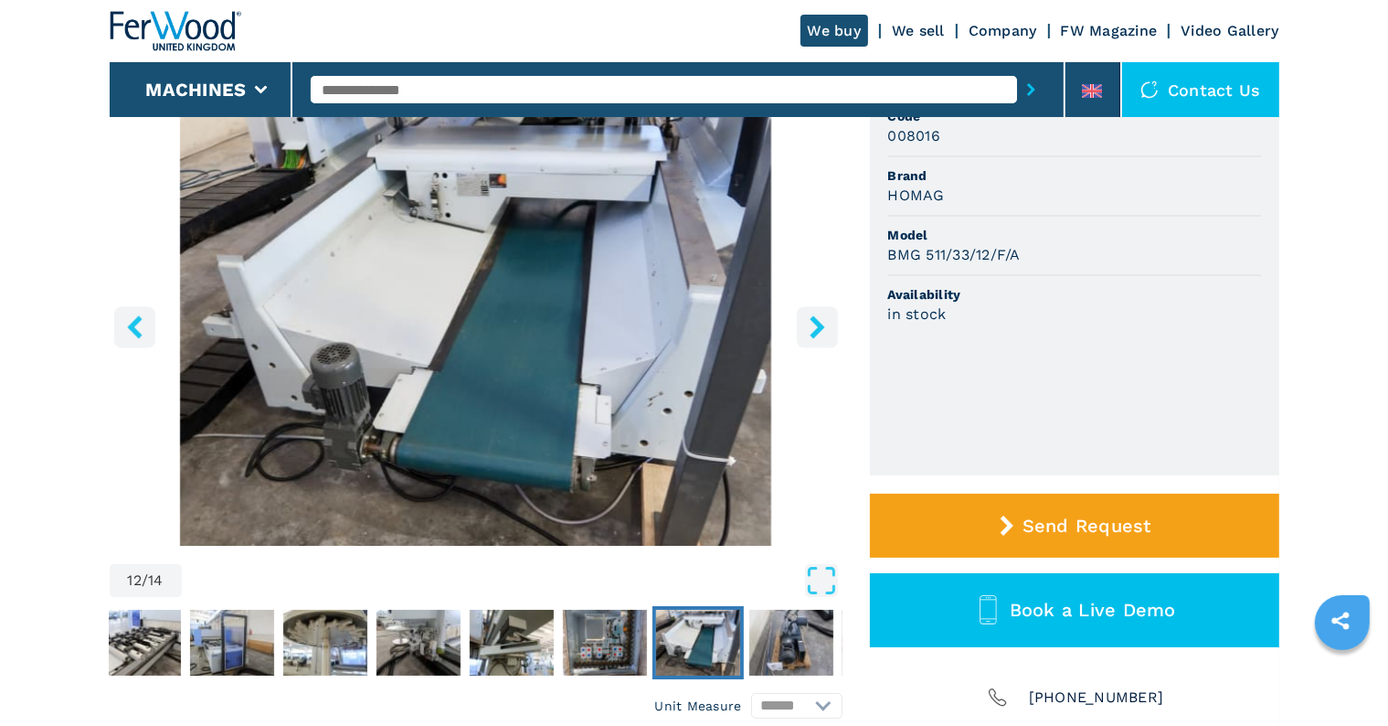
click at [812, 324] on icon "right-button" at bounding box center [817, 326] width 23 height 23
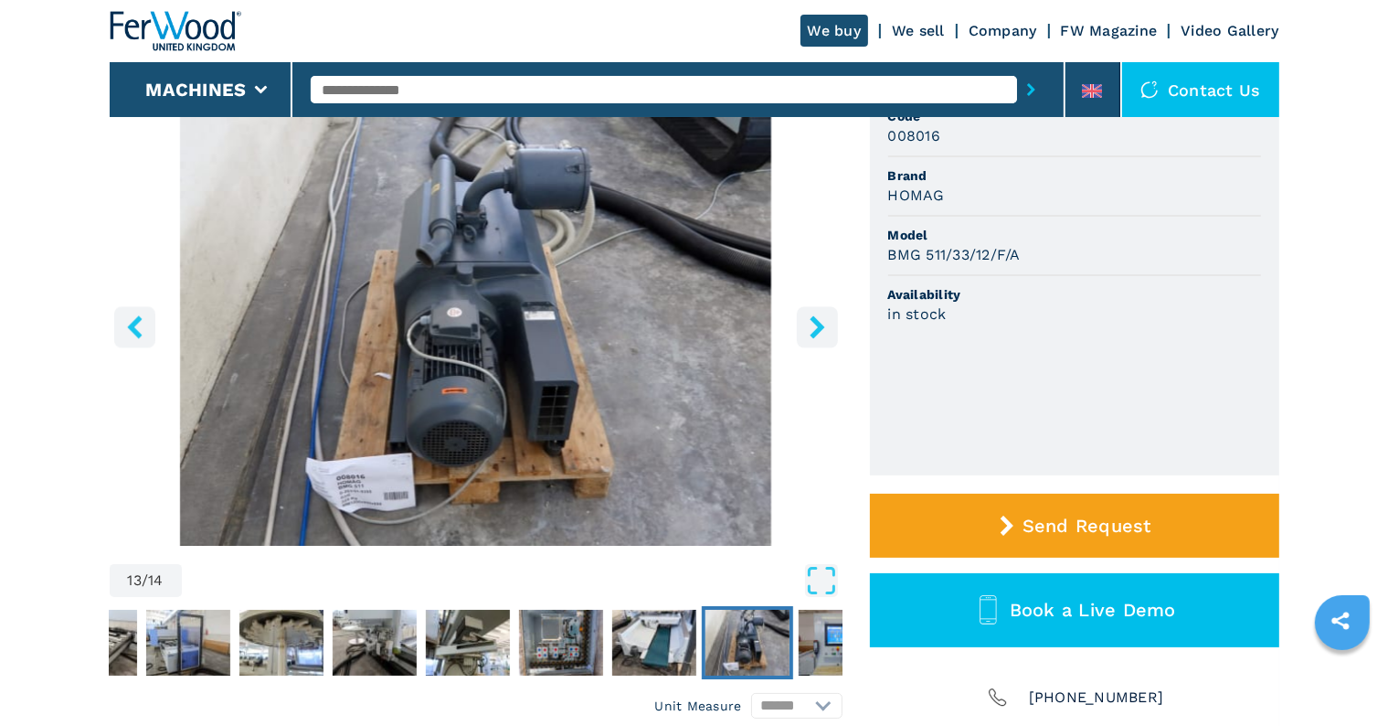
click at [812, 324] on icon "right-button" at bounding box center [817, 326] width 23 height 23
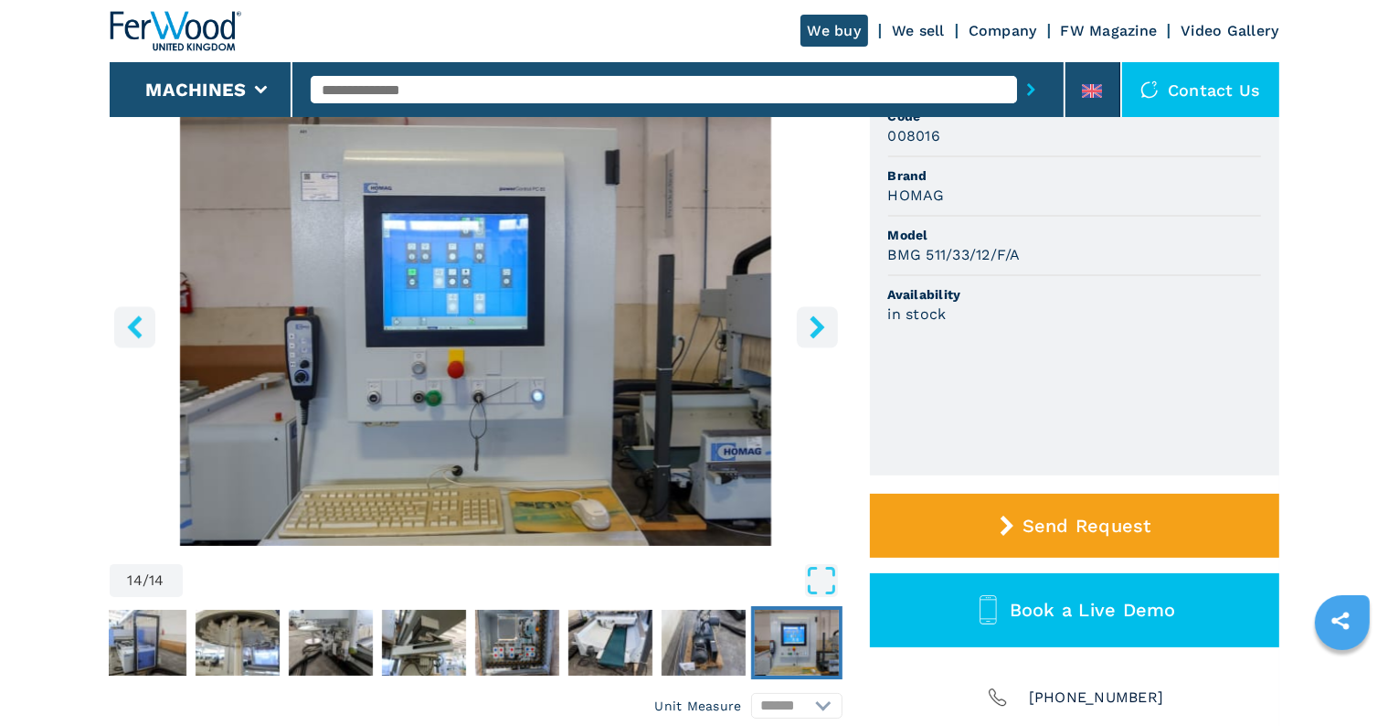
click at [812, 324] on icon "right-button" at bounding box center [817, 326] width 23 height 23
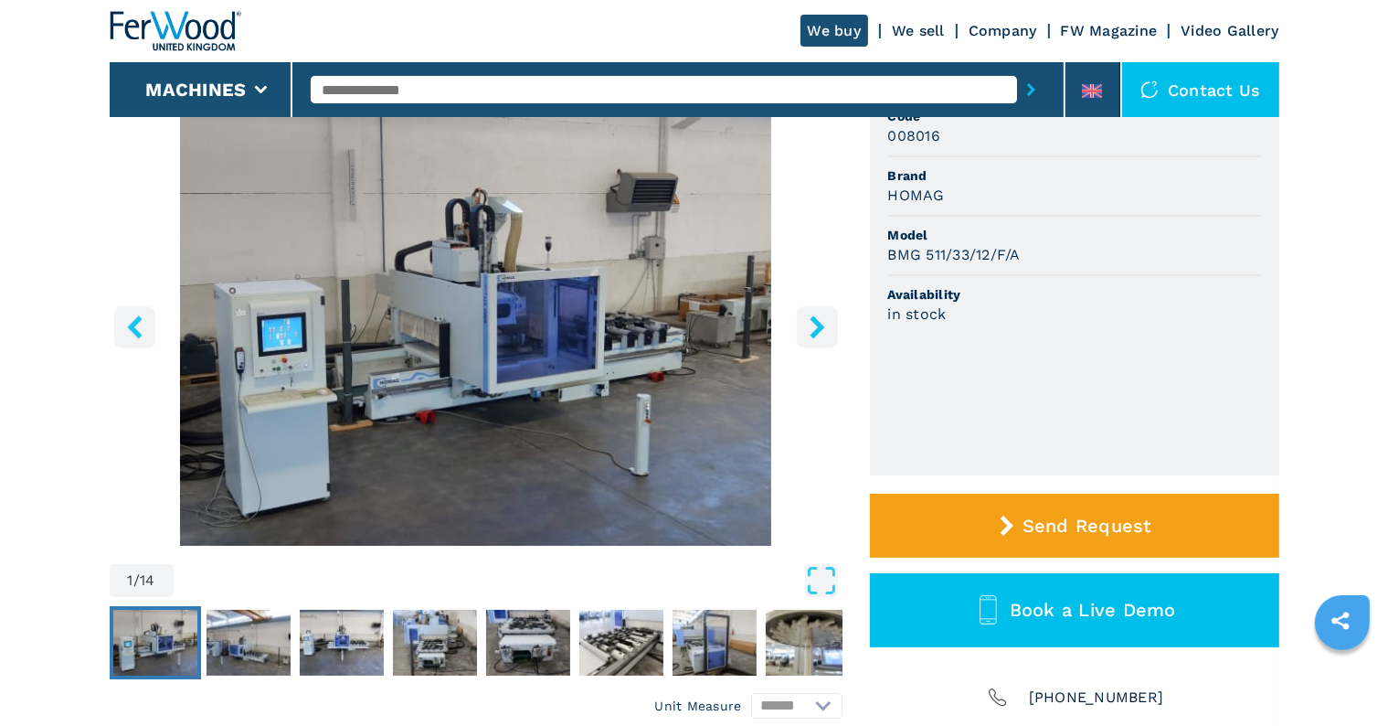
click at [812, 324] on icon "right-button" at bounding box center [817, 326] width 23 height 23
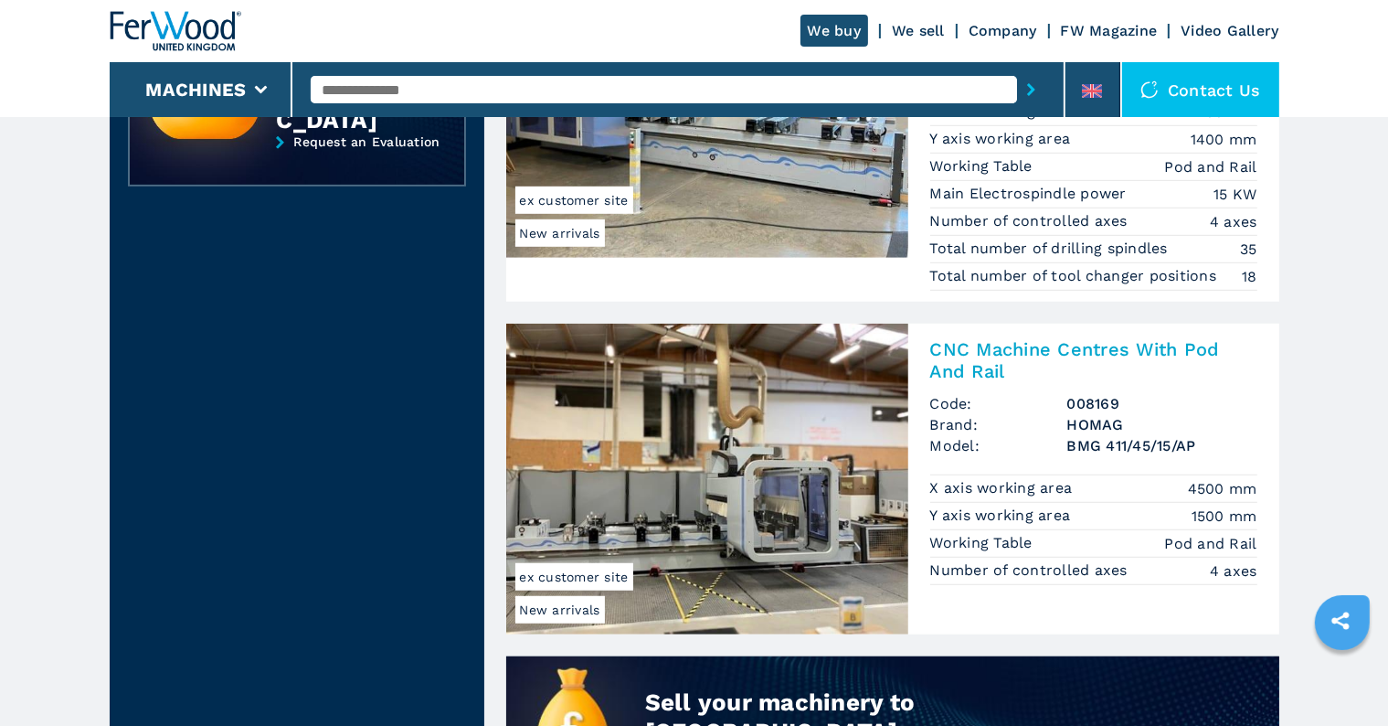
scroll to position [457, 0]
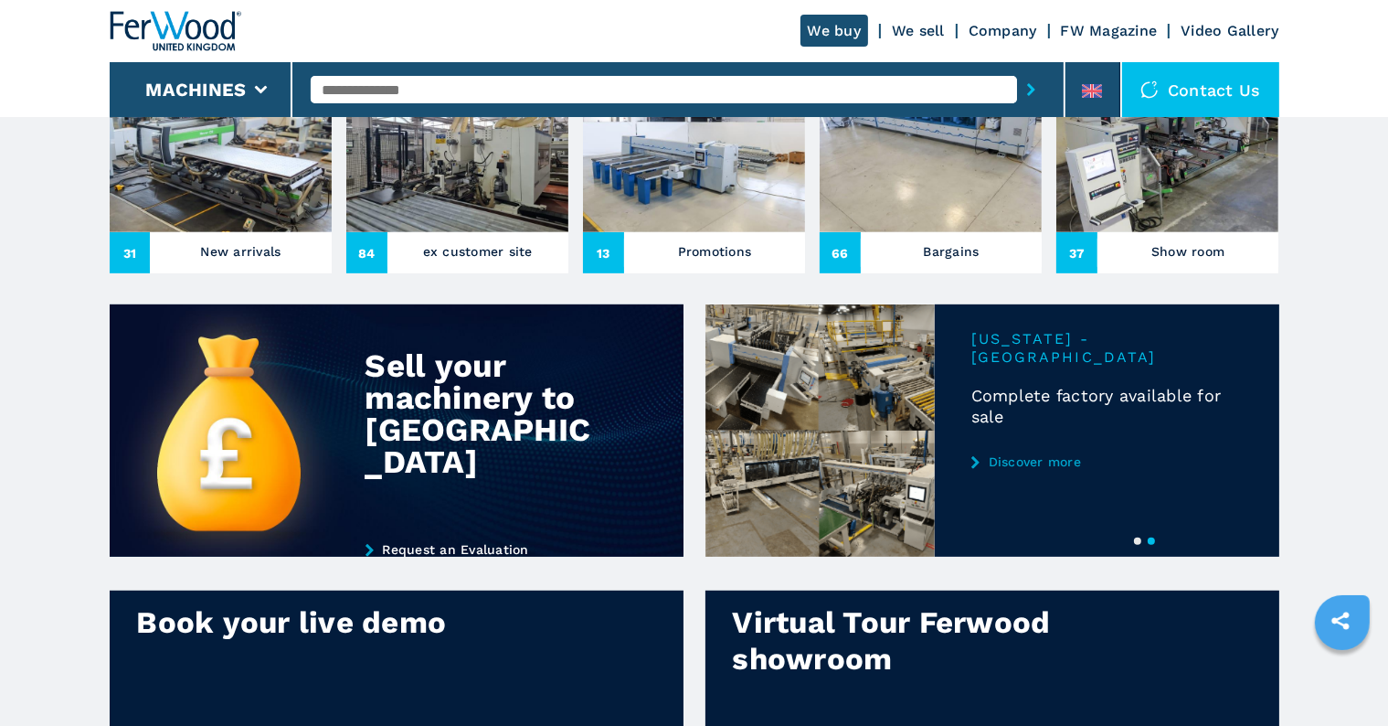
scroll to position [183, 0]
